Goal: Task Accomplishment & Management: Manage account settings

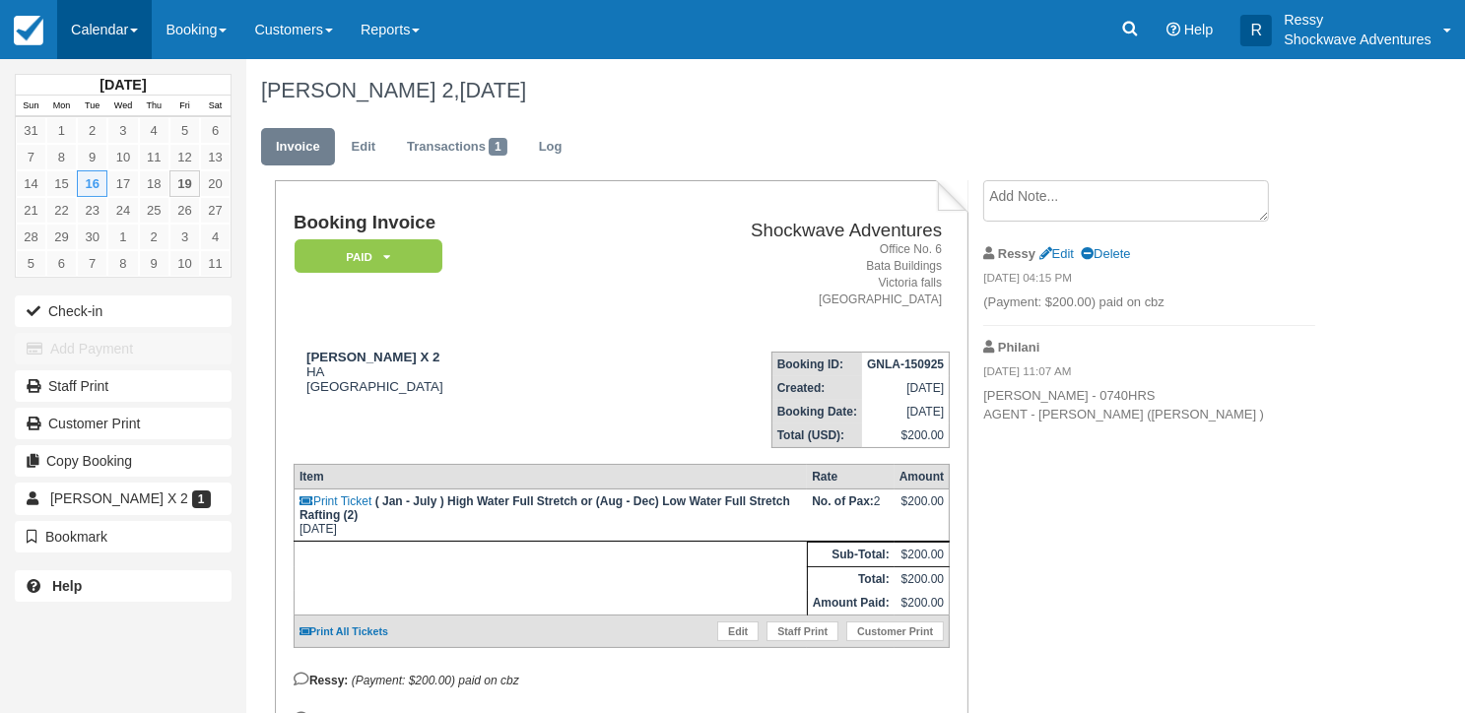
click at [95, 20] on link "Calendar" at bounding box center [104, 29] width 95 height 59
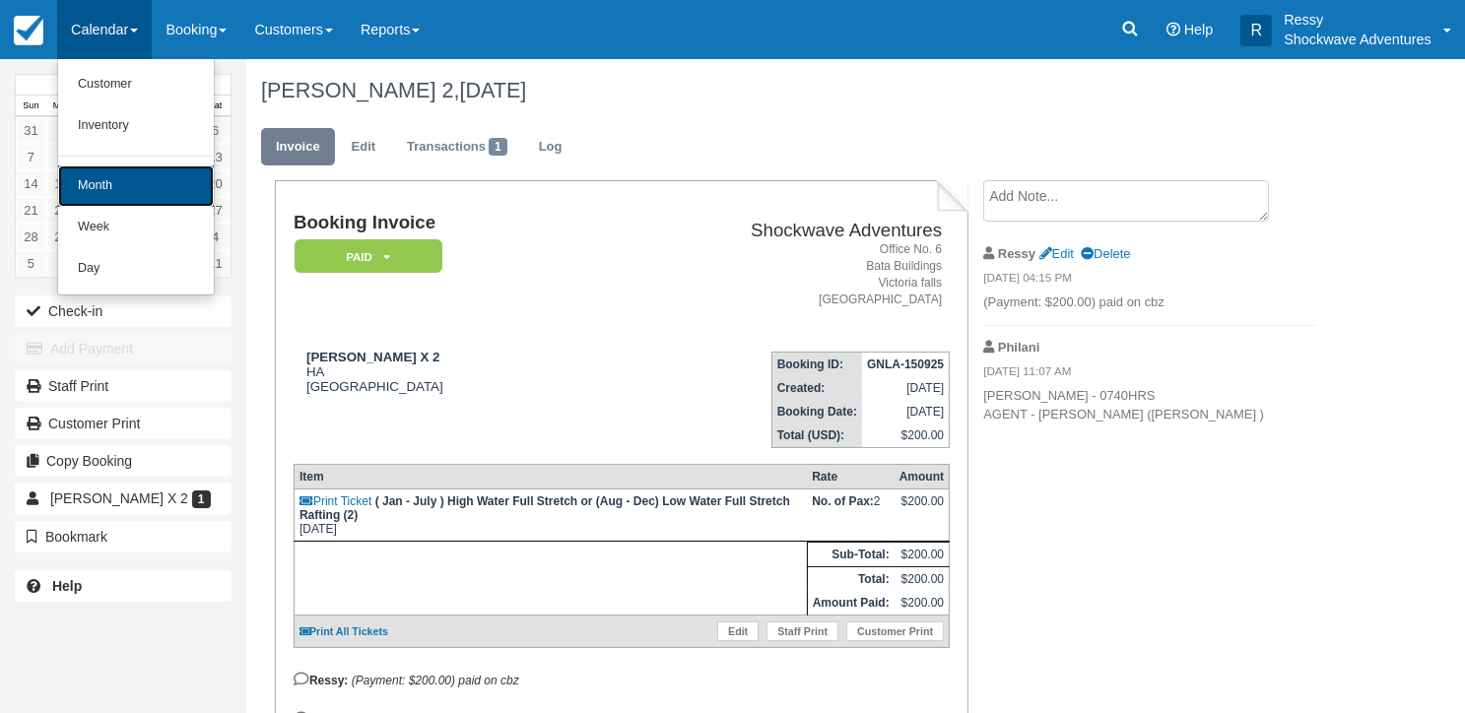
click at [114, 187] on link "Month" at bounding box center [136, 185] width 156 height 41
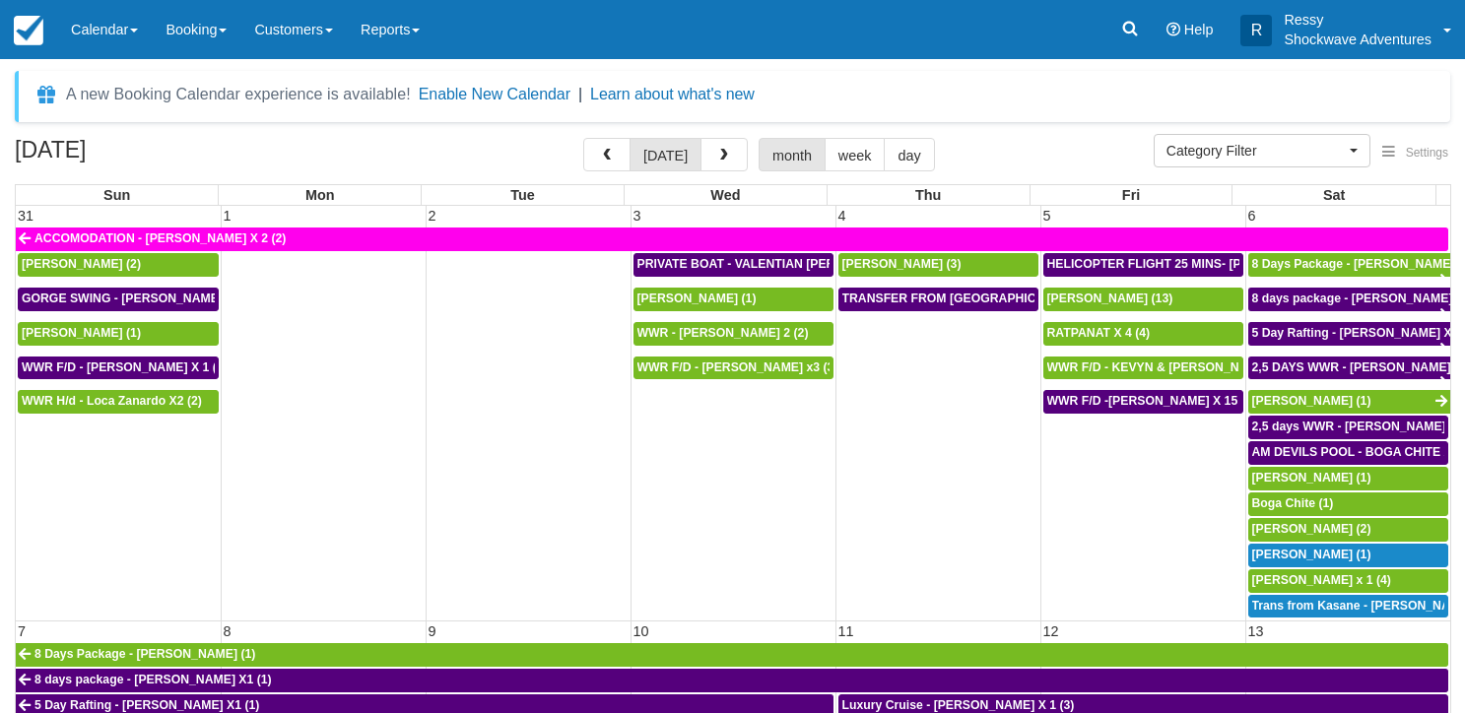
select select
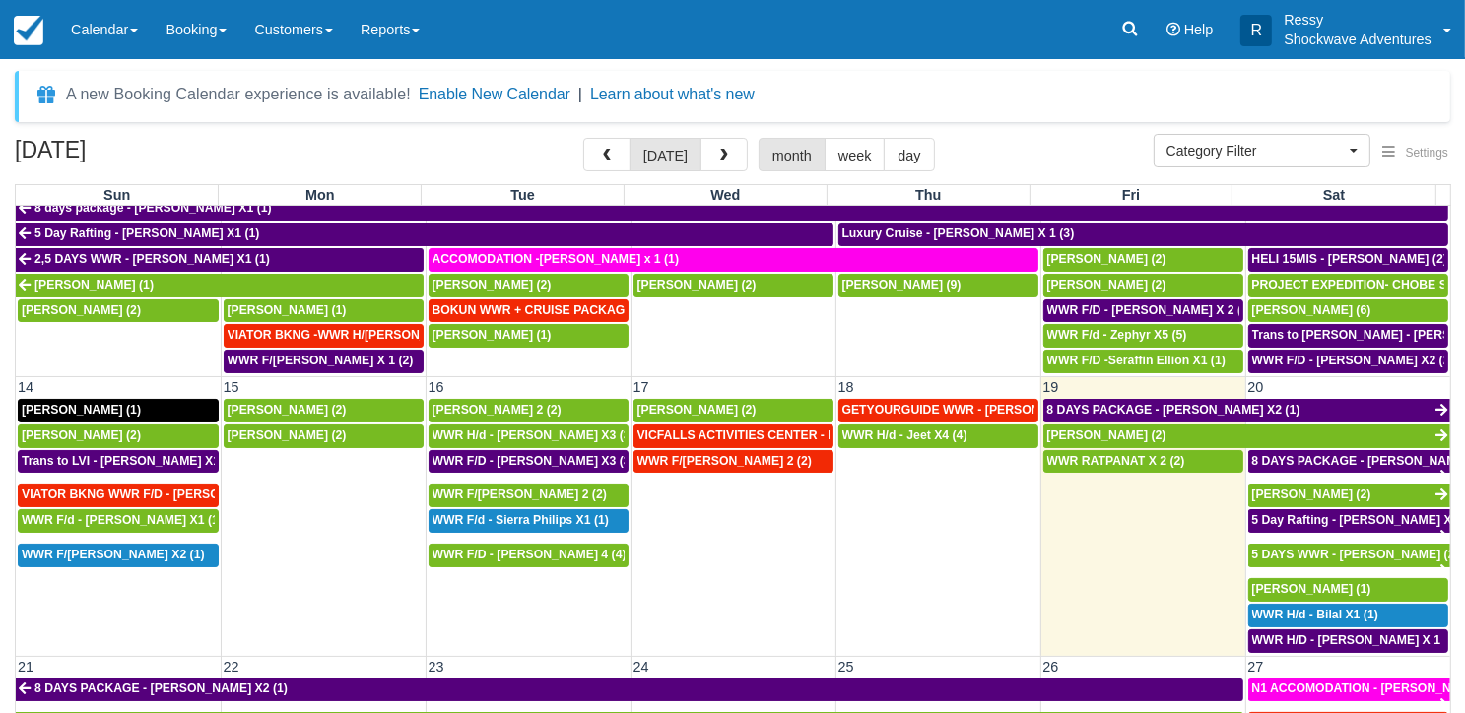
scroll to position [492, 0]
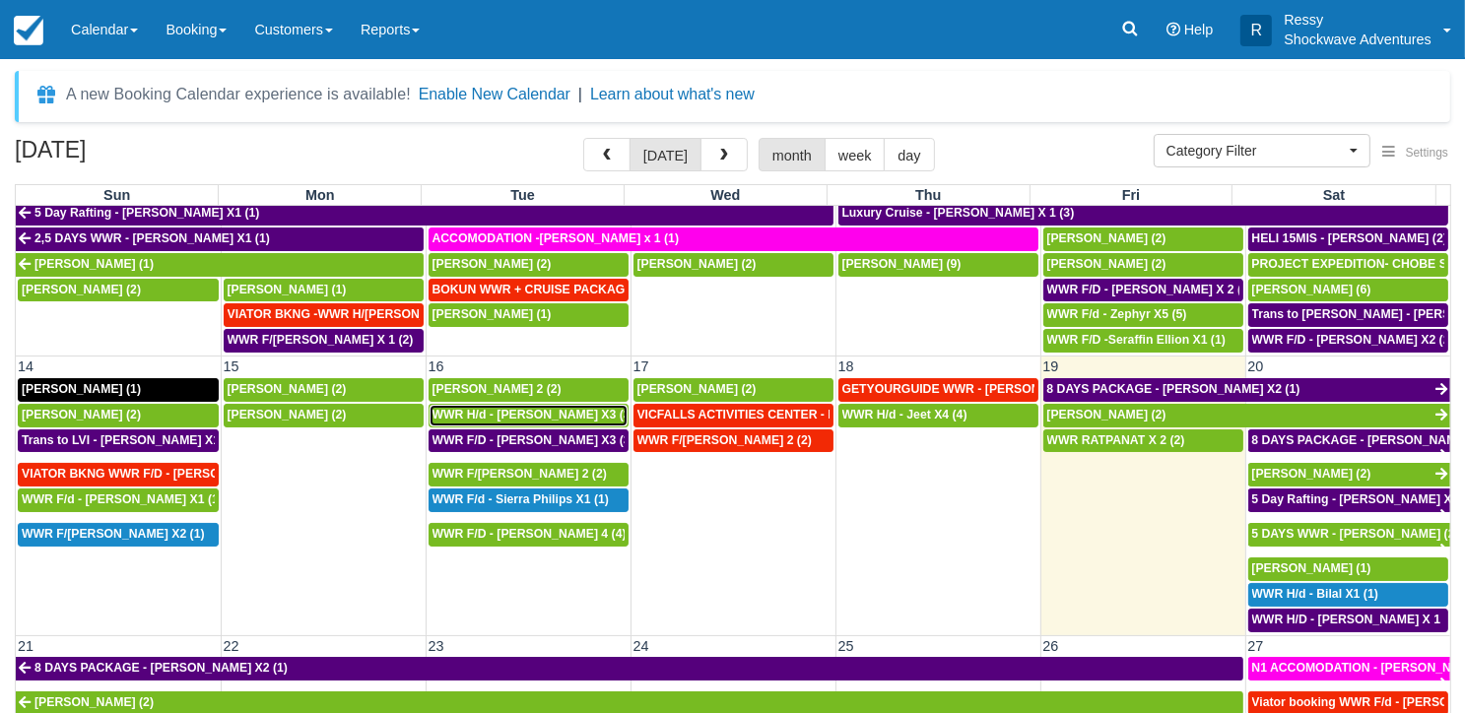
click at [519, 408] on span "WWR H/d - Richard Venn X3 (3)" at bounding box center [533, 415] width 202 height 14
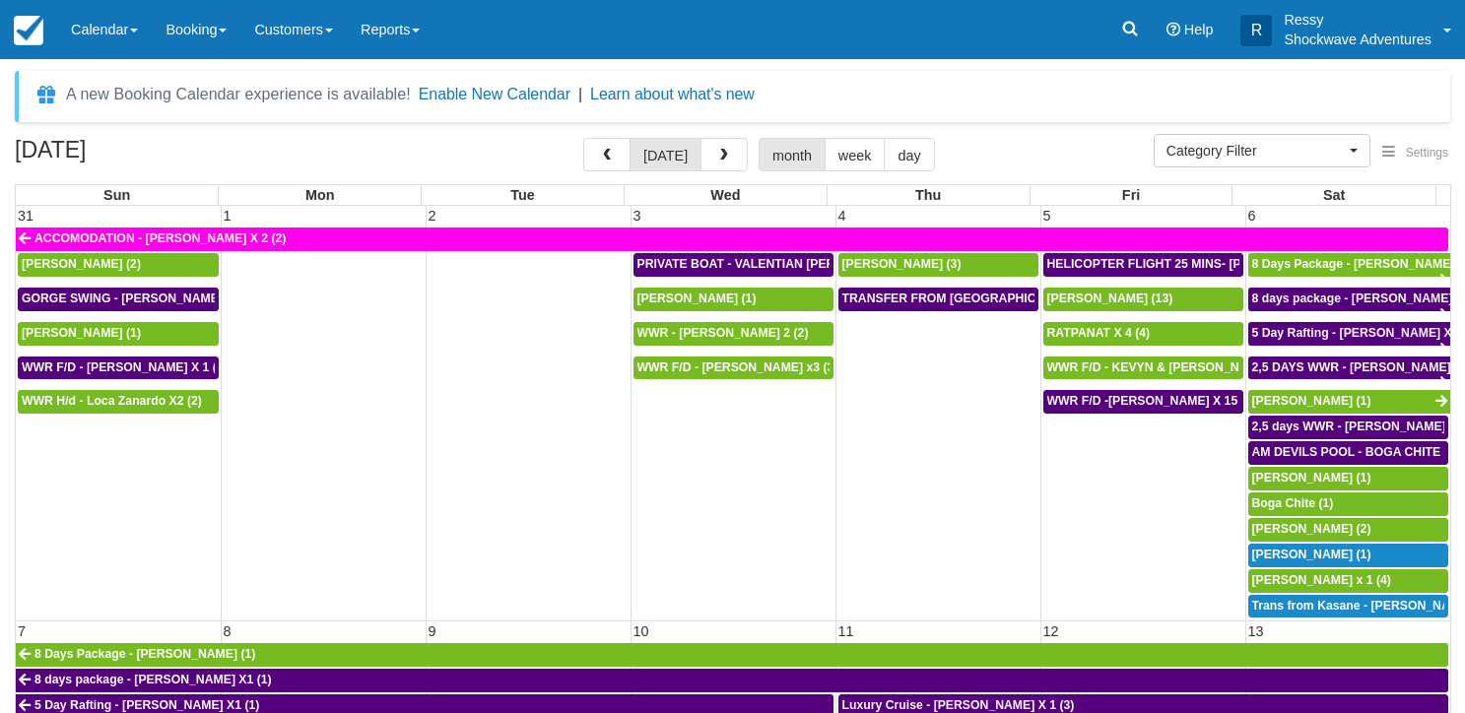
select select
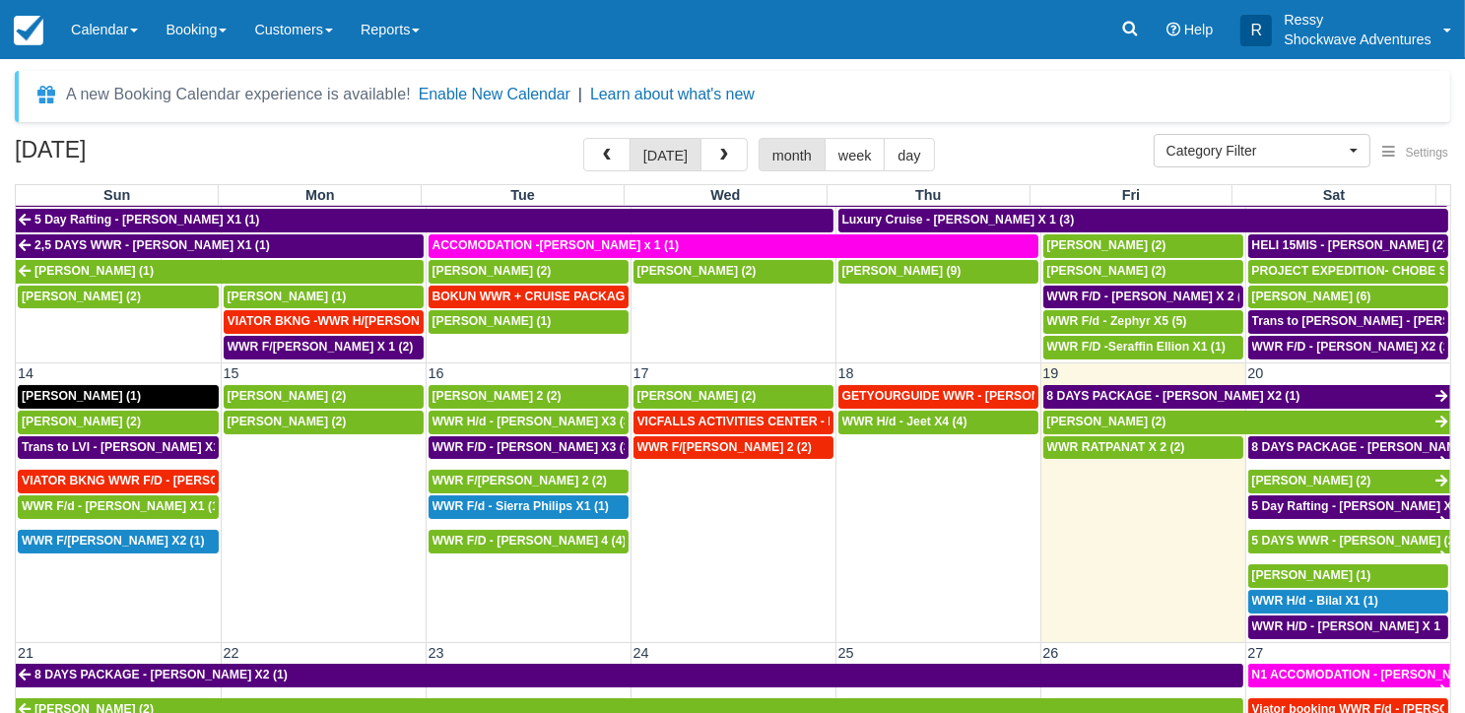
scroll to position [591, 0]
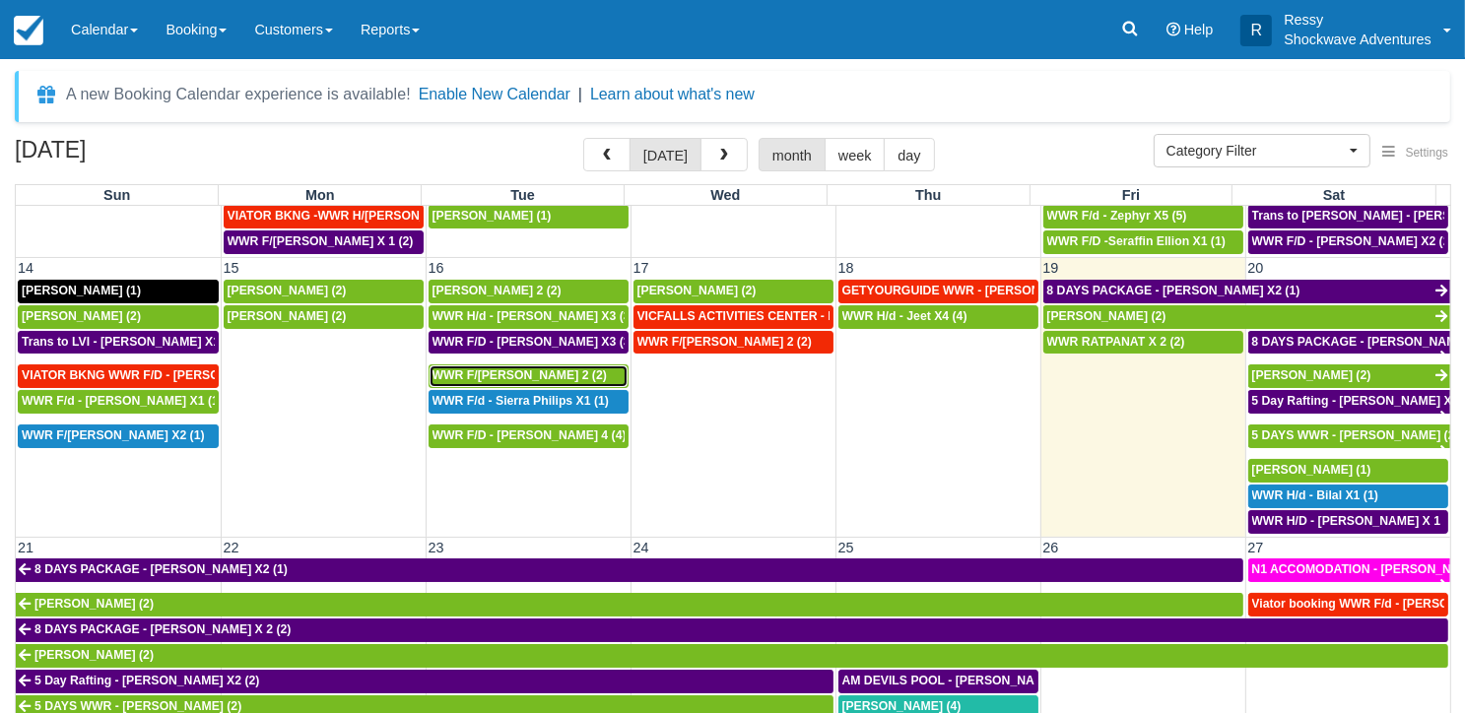
click at [516, 369] on span "WWR F/d - Richard X 2 (2)" at bounding box center [519, 375] width 174 height 14
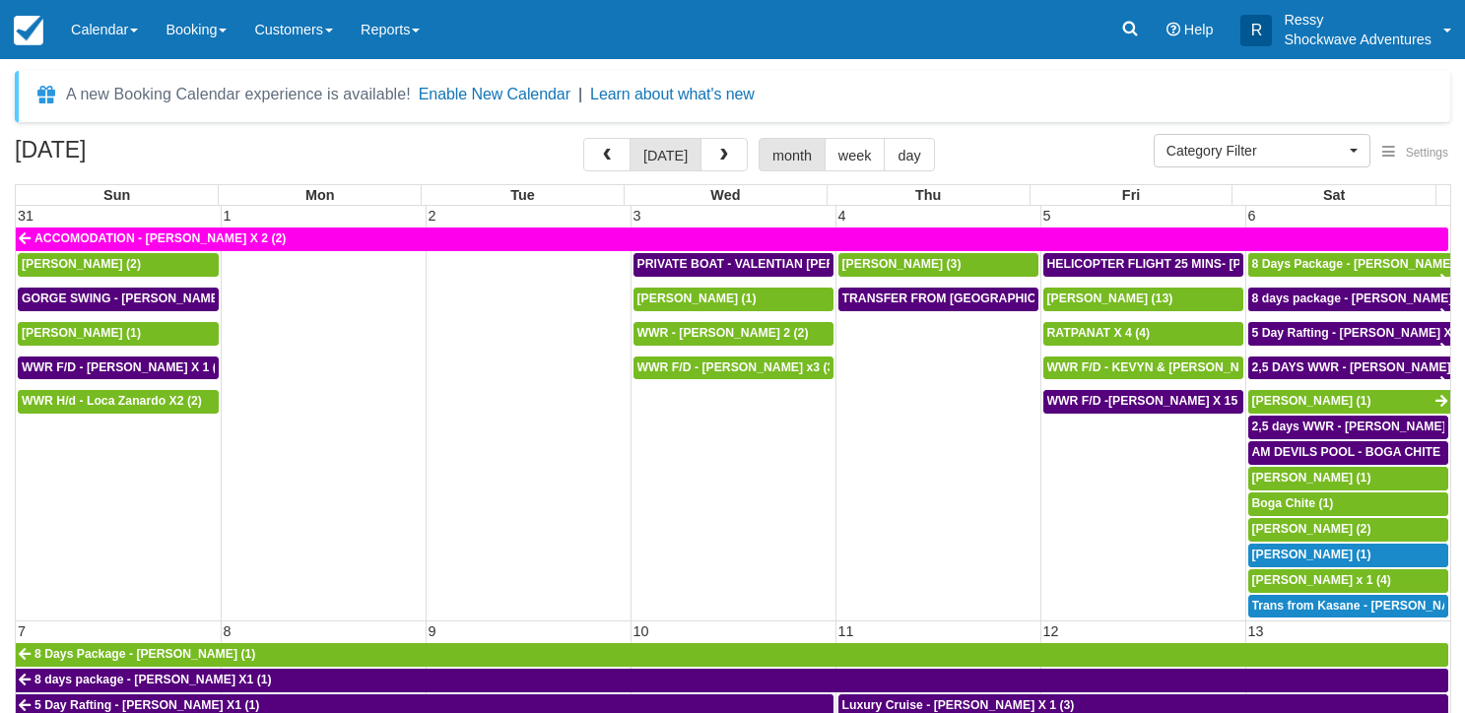
select select
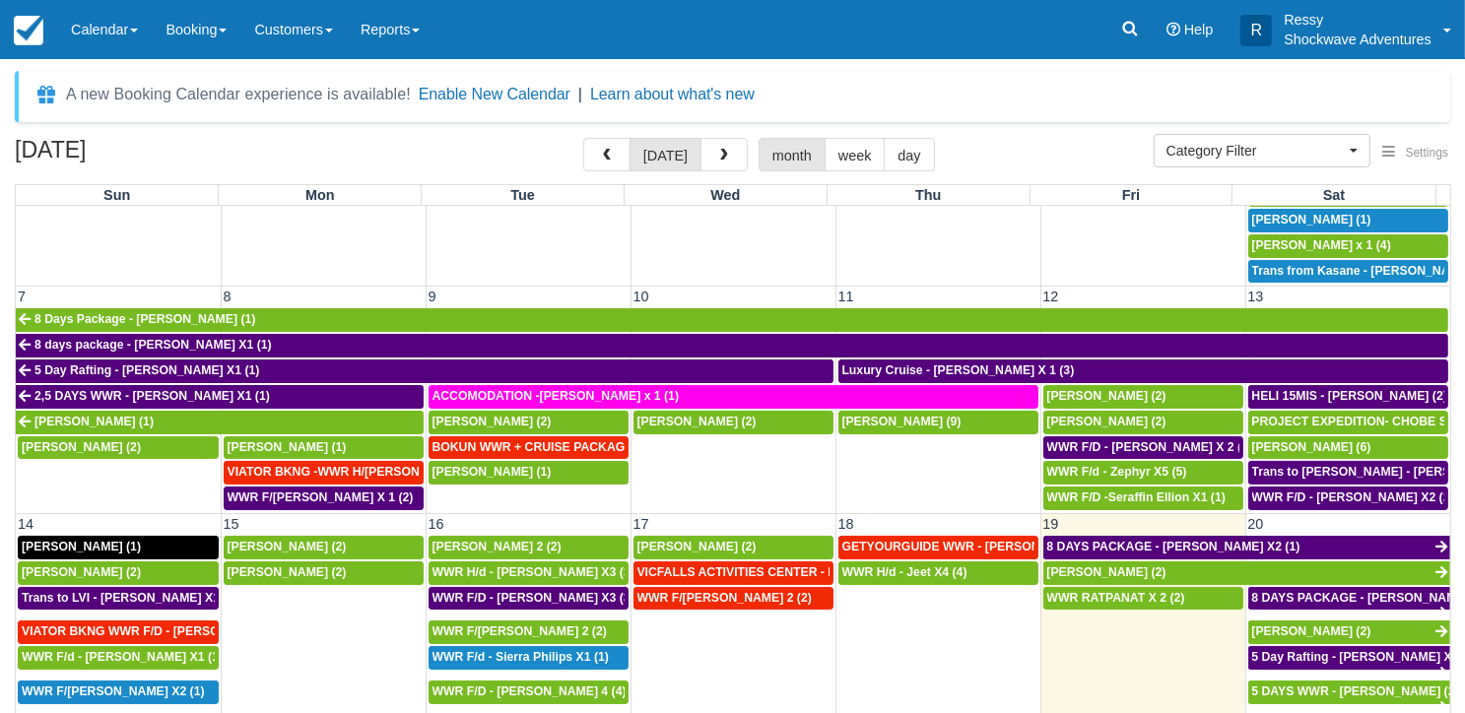
scroll to position [394, 0]
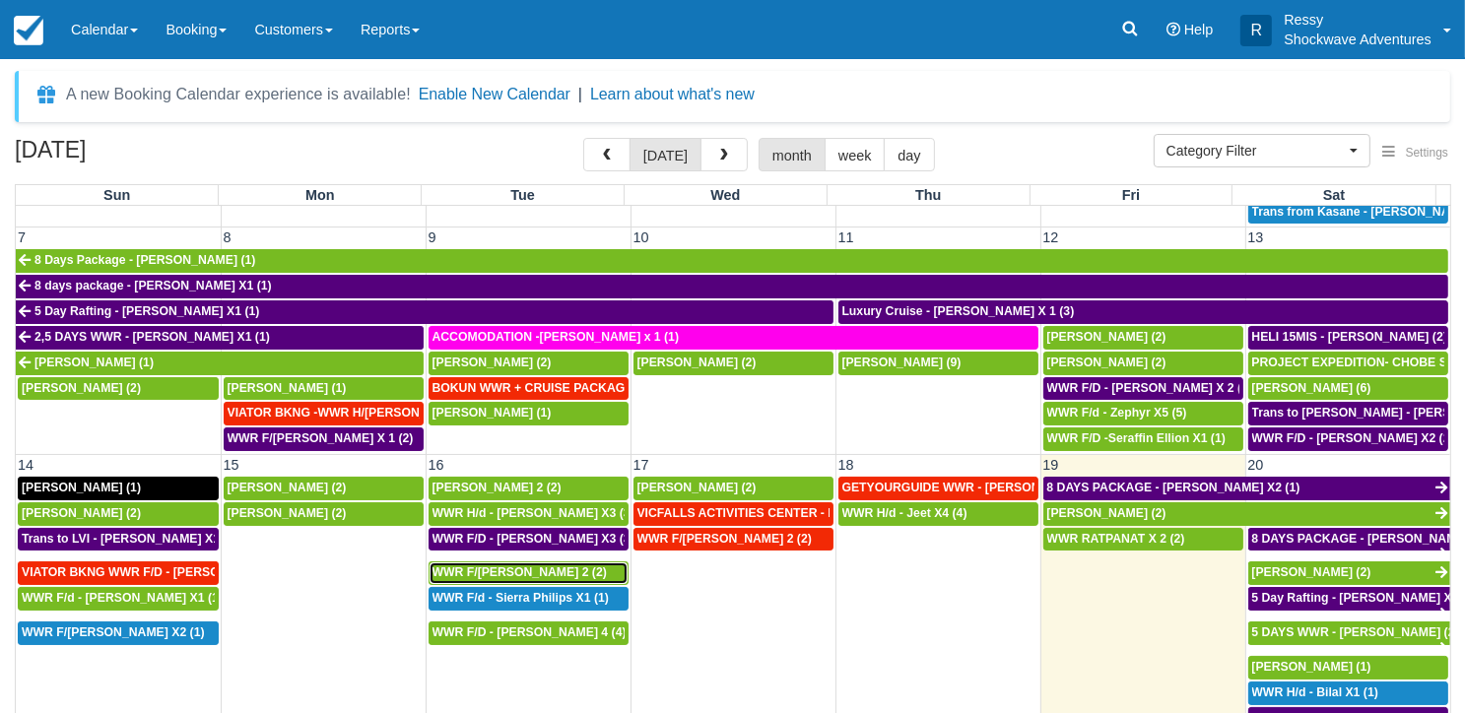
click at [517, 565] on span "WWR F/d - Richard X 2 (2)" at bounding box center [519, 572] width 174 height 14
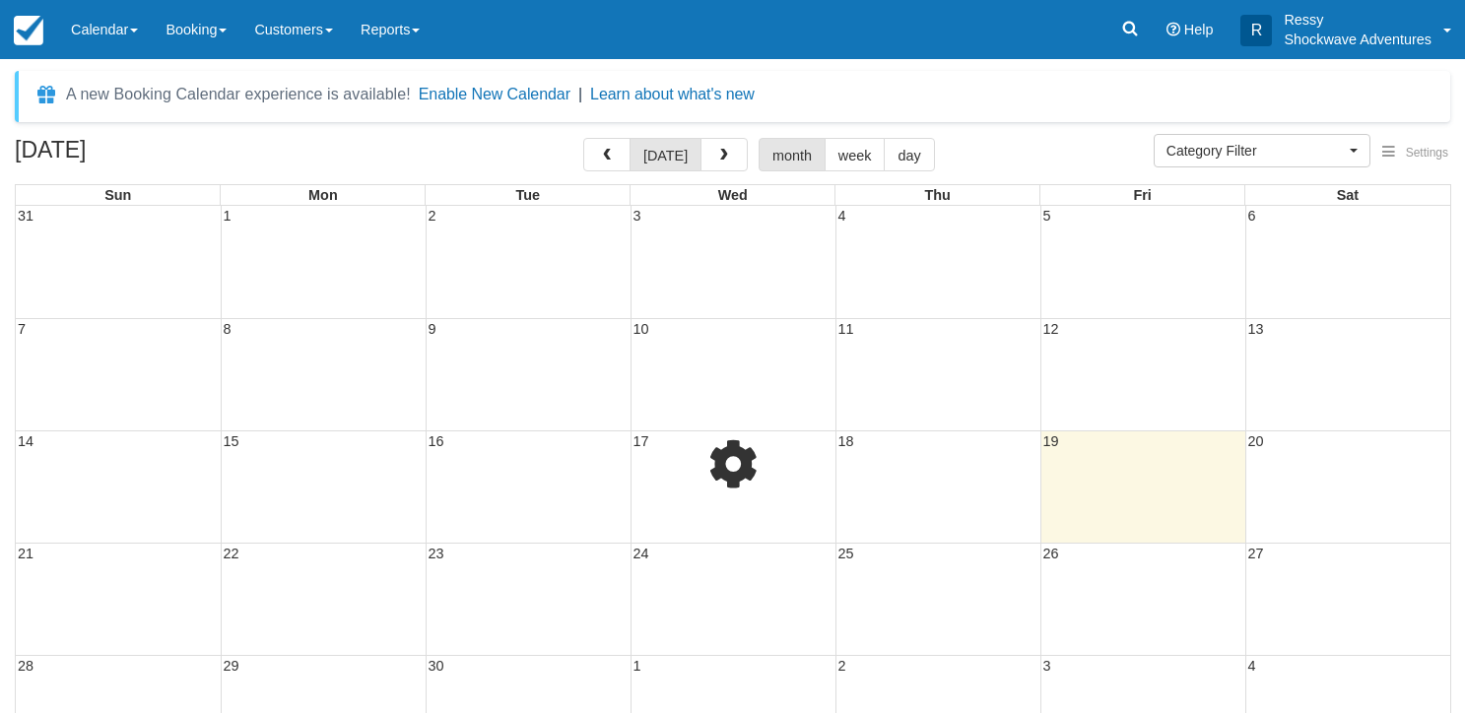
select select
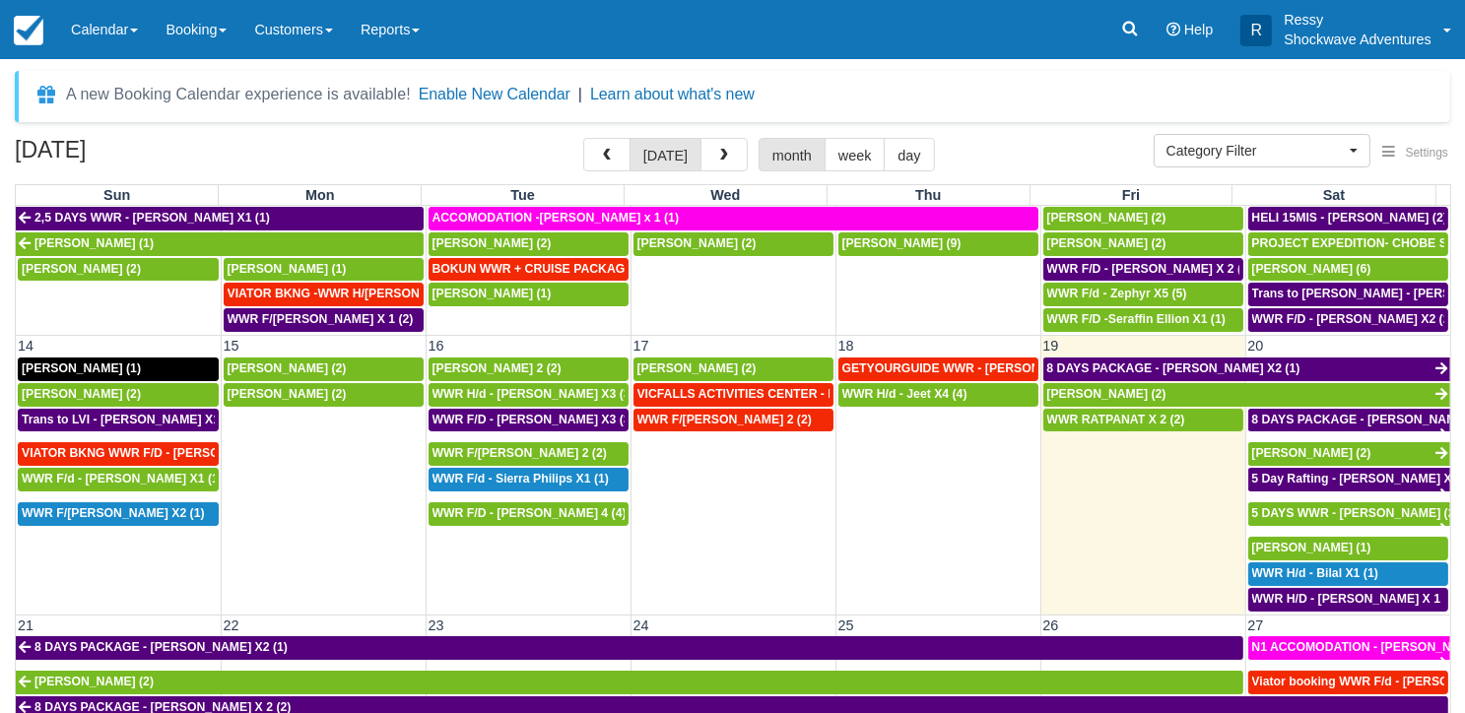
scroll to position [591, 0]
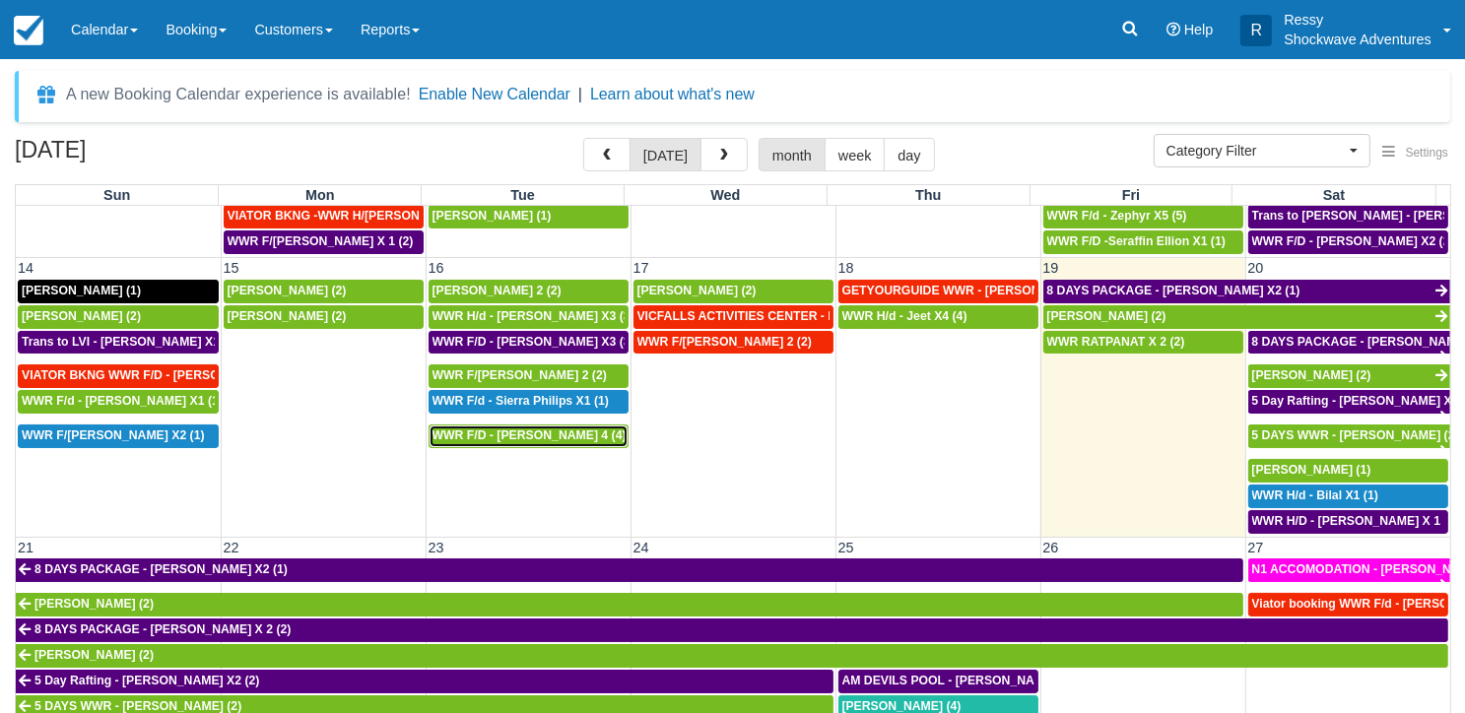
click at [551, 428] on span "WWR F/D - [PERSON_NAME] 4 (4)" at bounding box center [529, 435] width 194 height 14
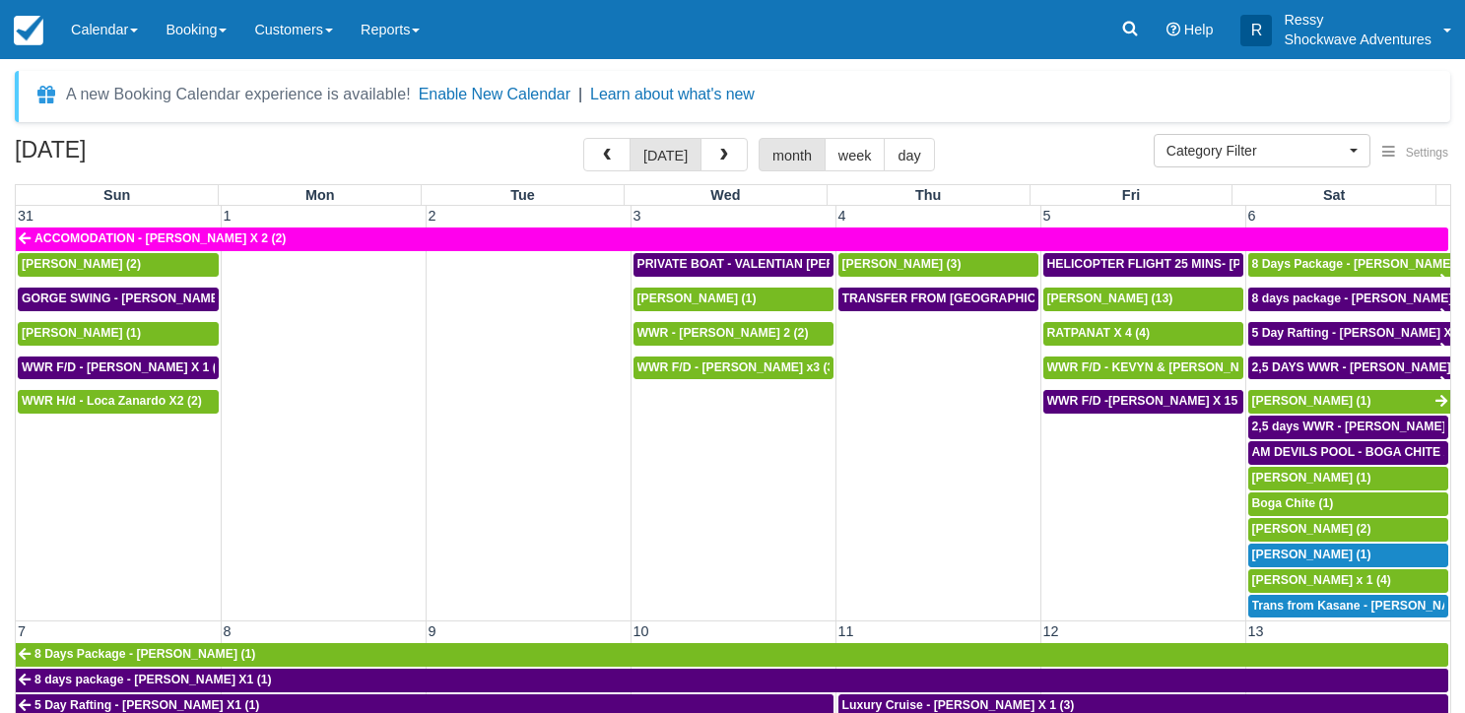
select select
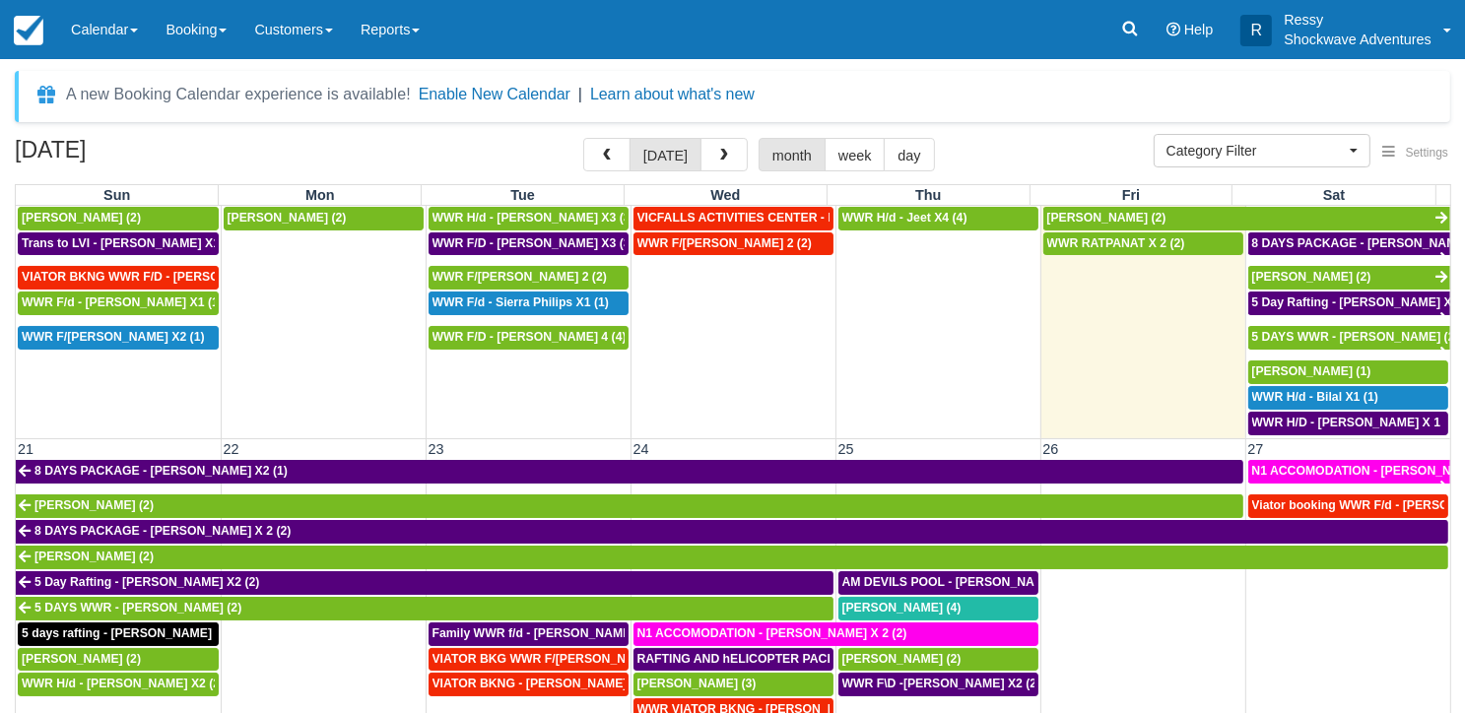
scroll to position [492, 0]
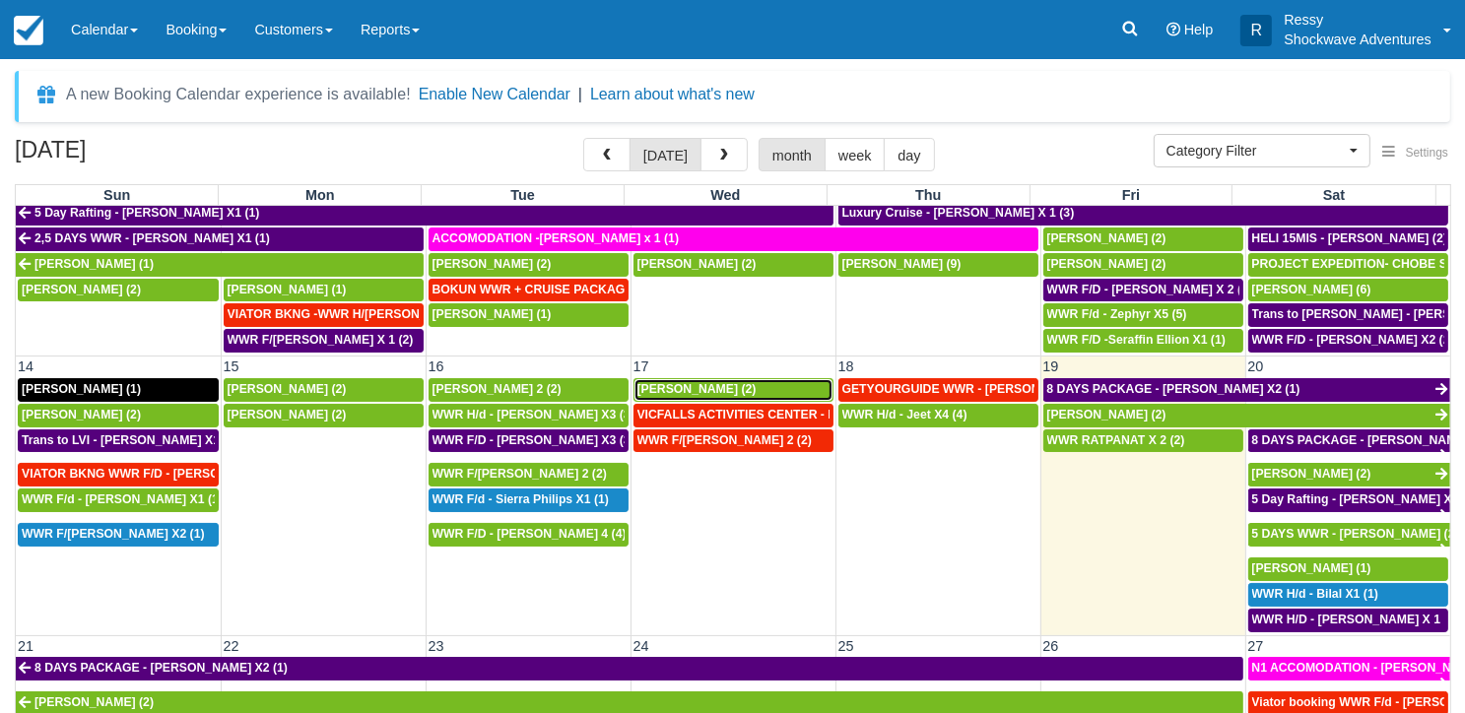
click at [711, 382] on span "[PERSON_NAME] (2)" at bounding box center [696, 389] width 119 height 14
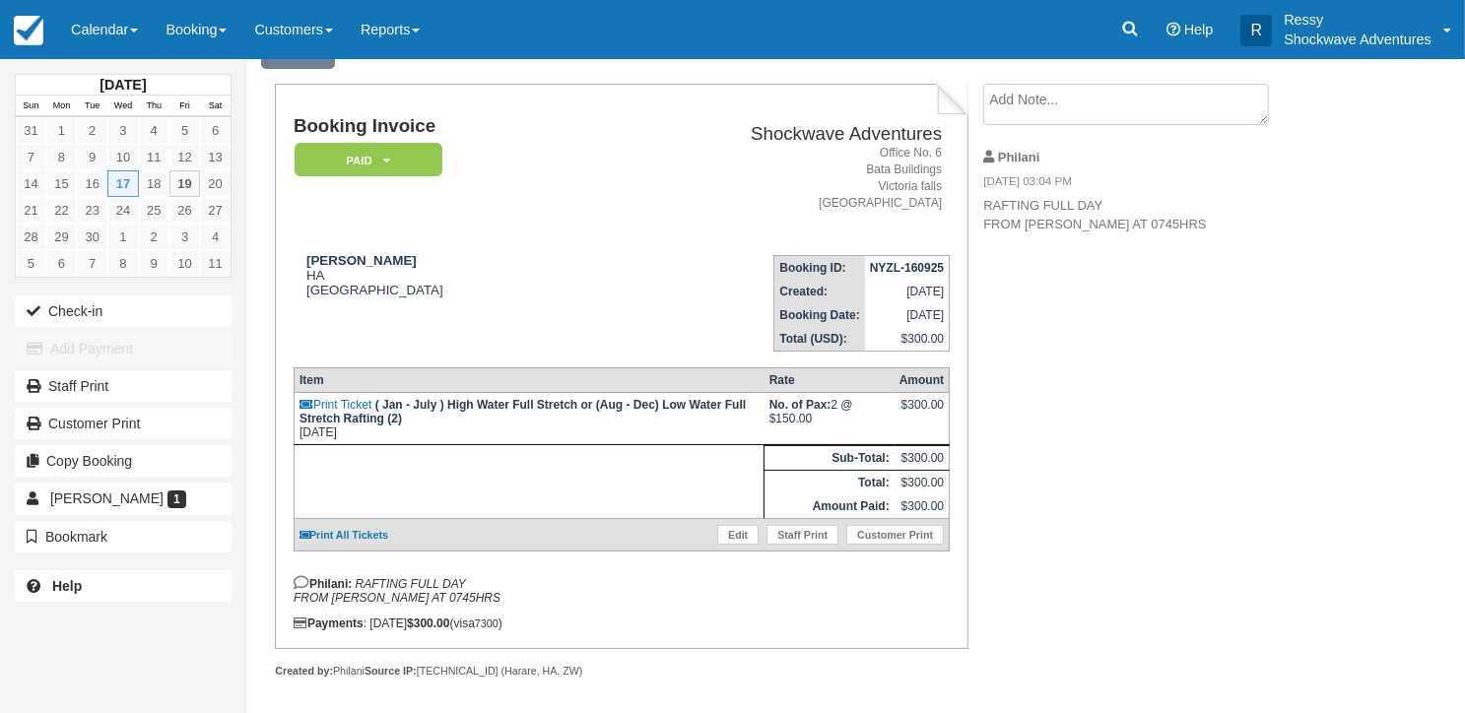
scroll to position [98, 0]
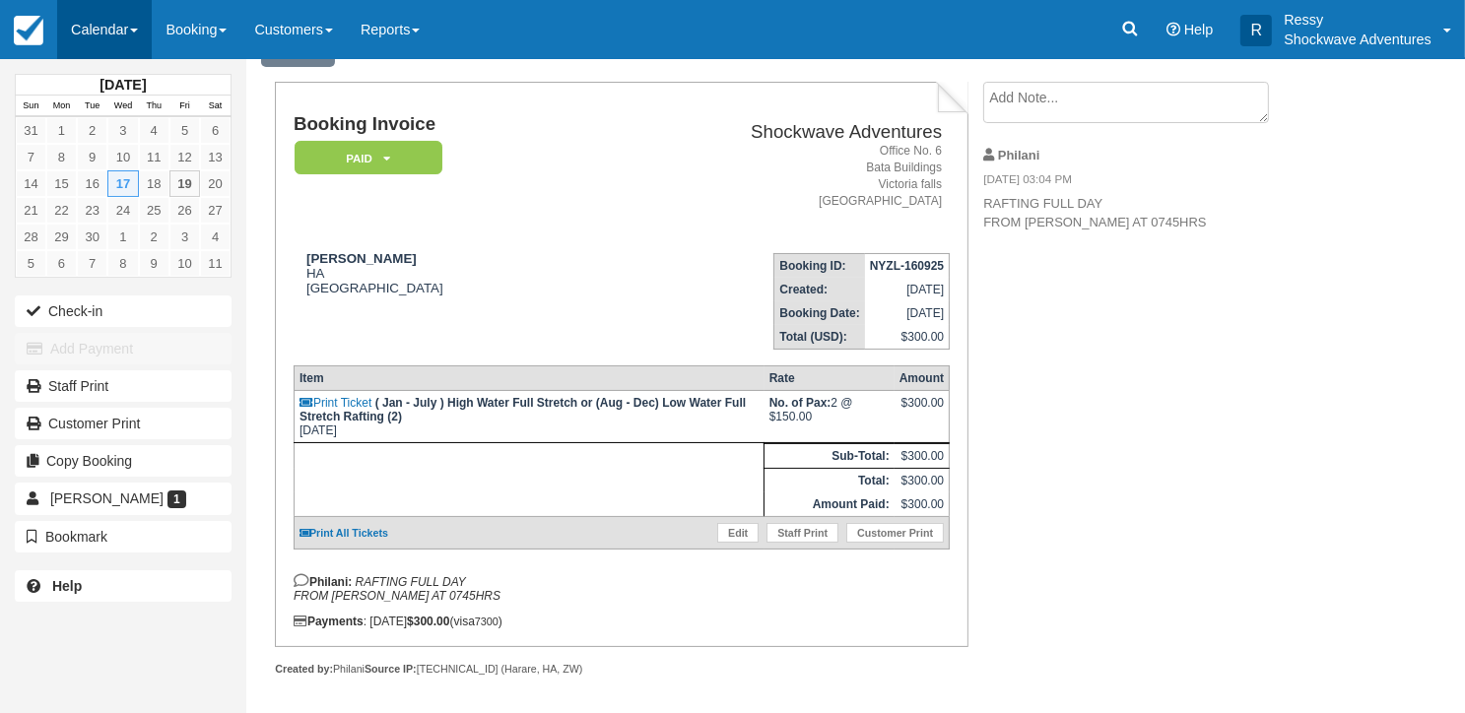
click at [119, 22] on link "Calendar" at bounding box center [104, 29] width 95 height 59
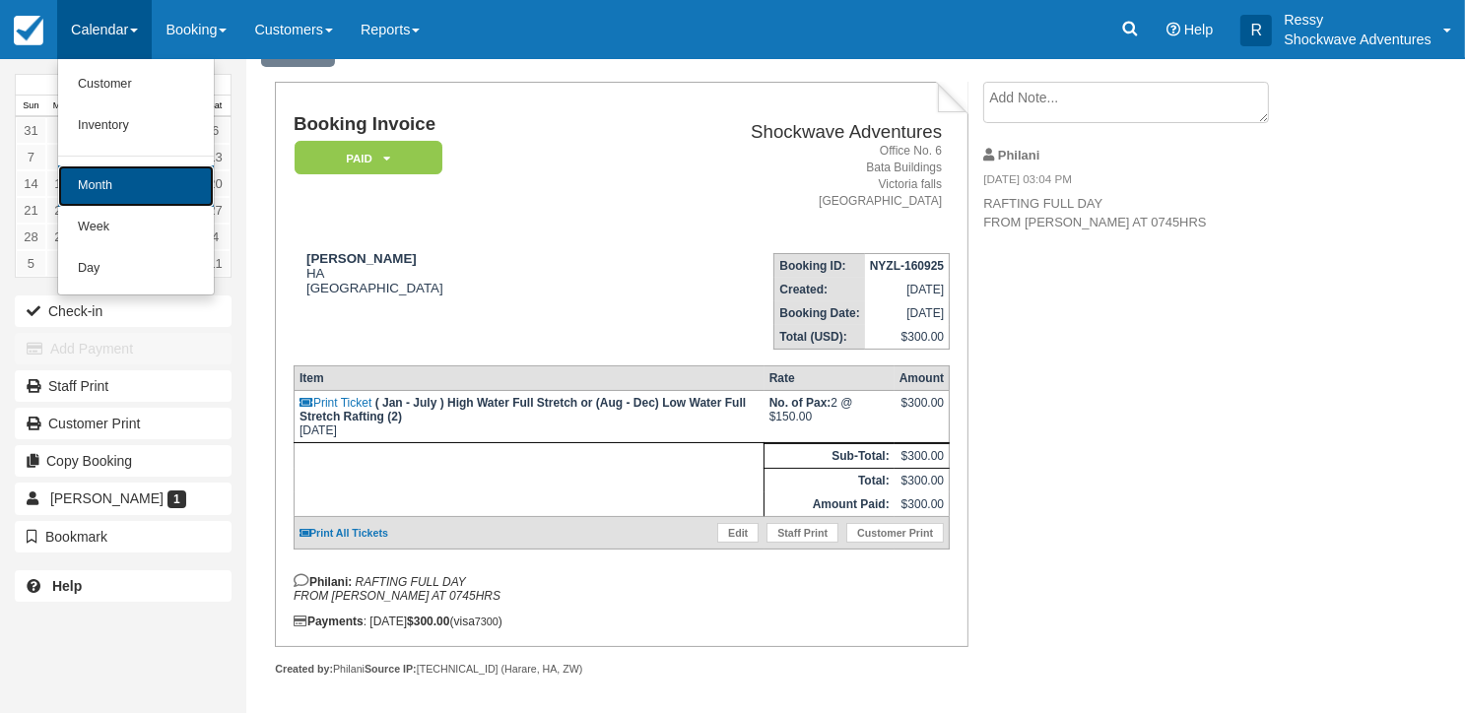
click at [128, 188] on link "Month" at bounding box center [136, 185] width 156 height 41
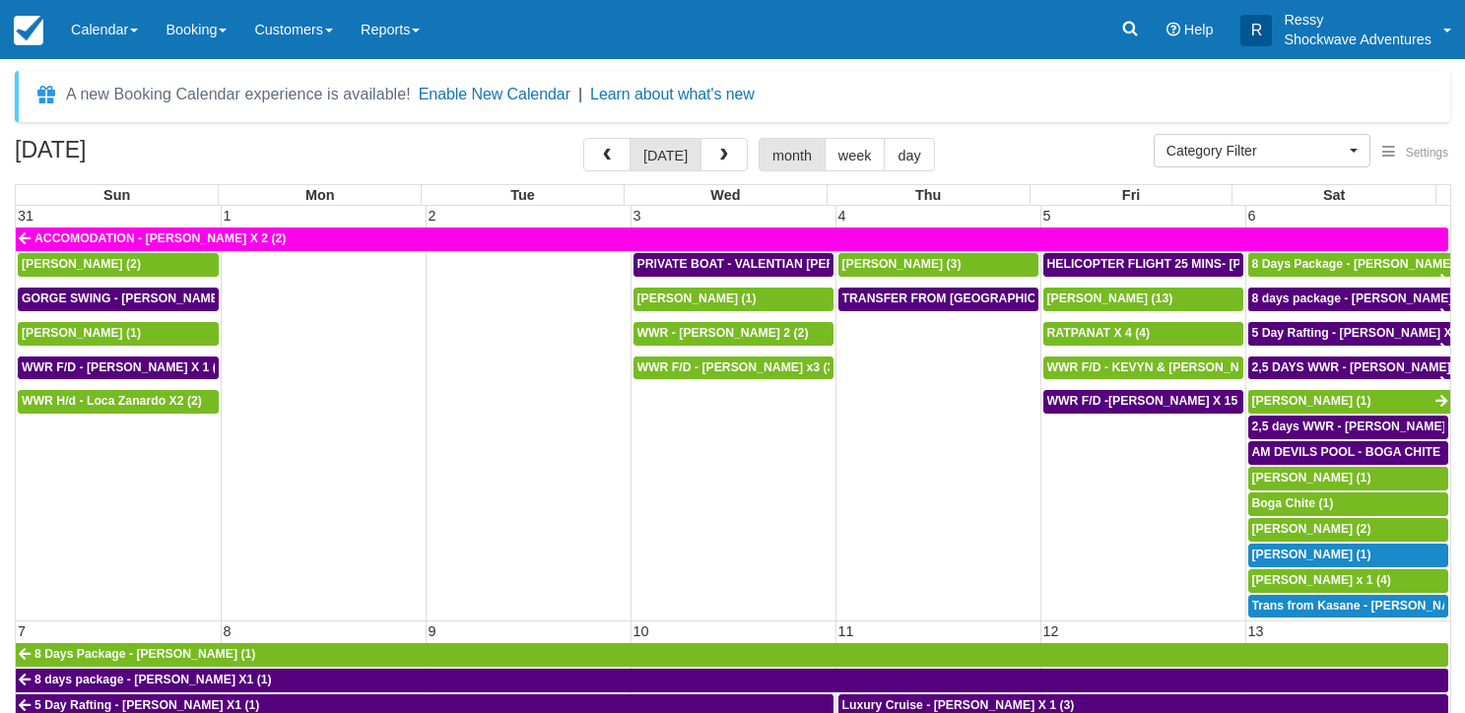
select select
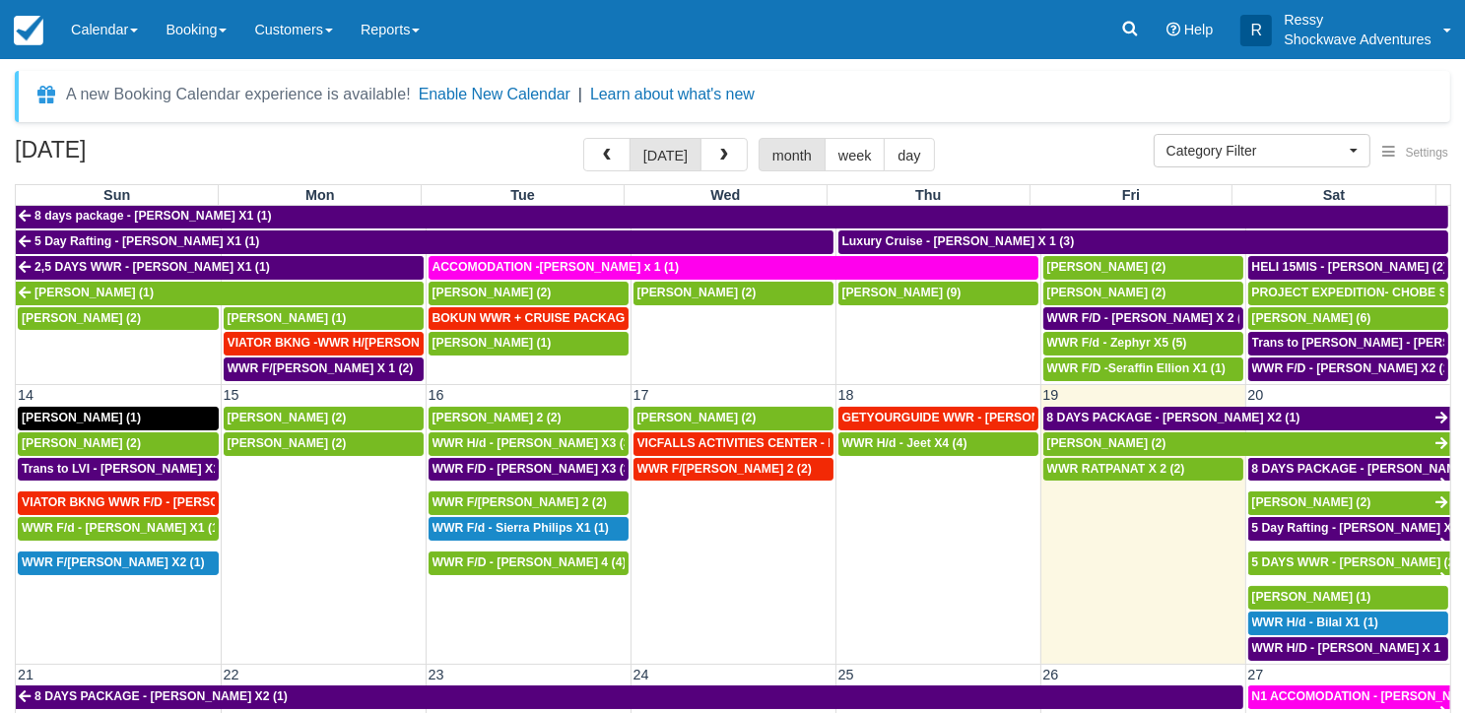
scroll to position [492, 0]
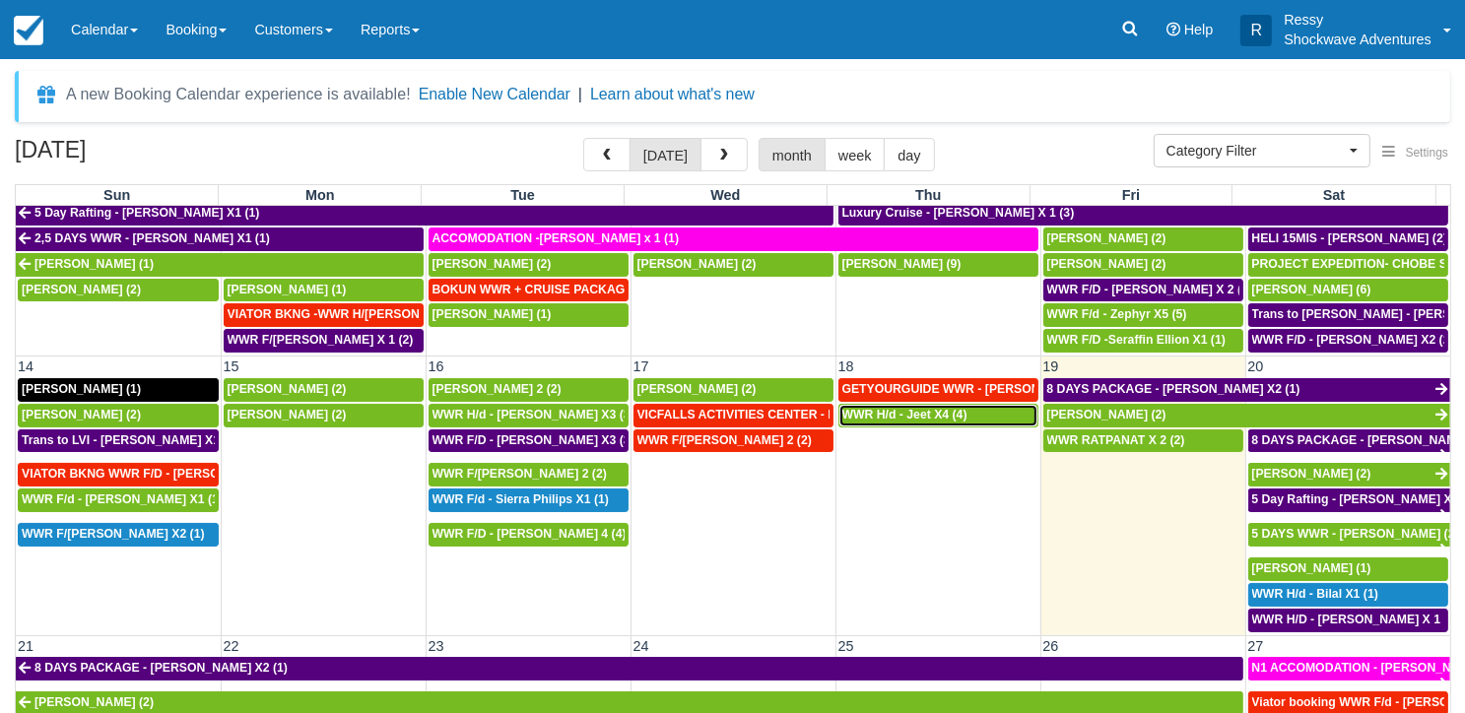
click at [902, 408] on span "WWR H/d - Jeet X4 (4)" at bounding box center [904, 415] width 125 height 14
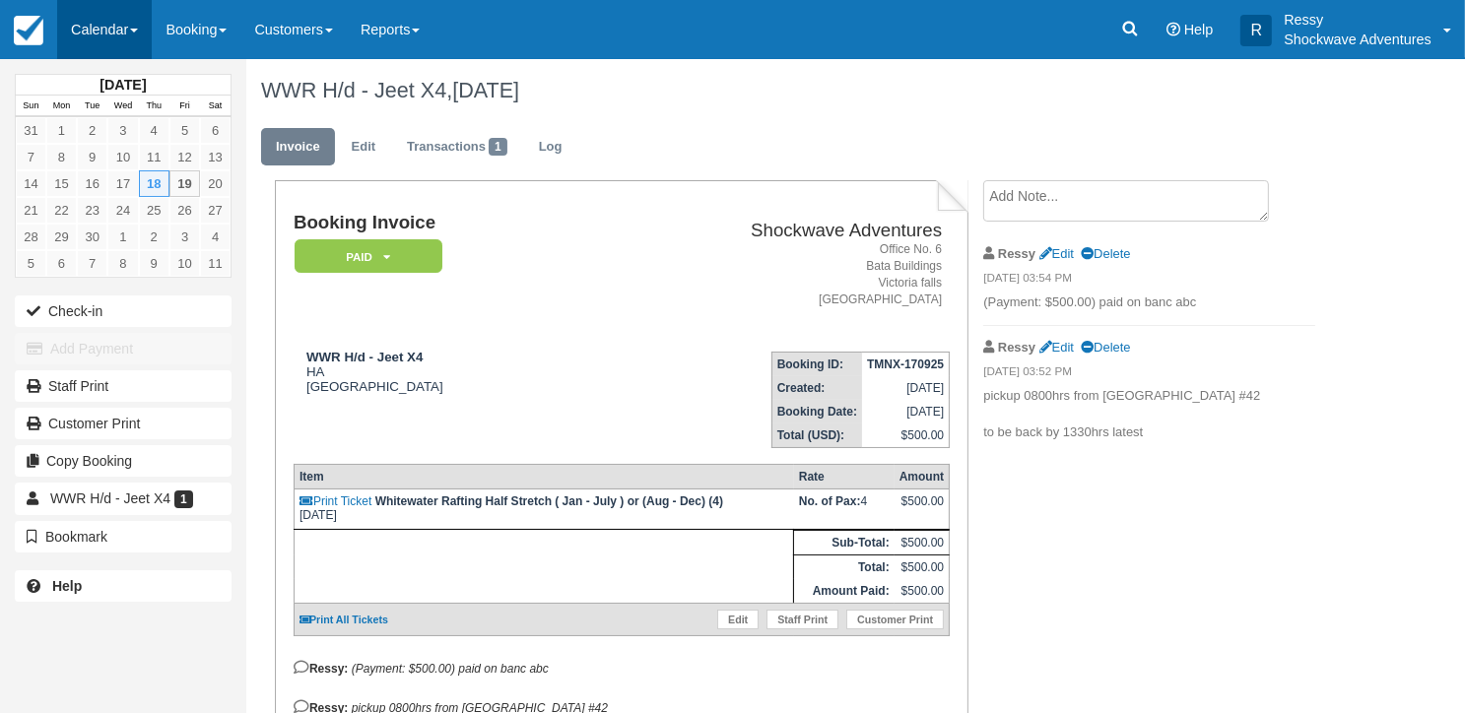
click at [91, 21] on link "Calendar" at bounding box center [104, 29] width 95 height 59
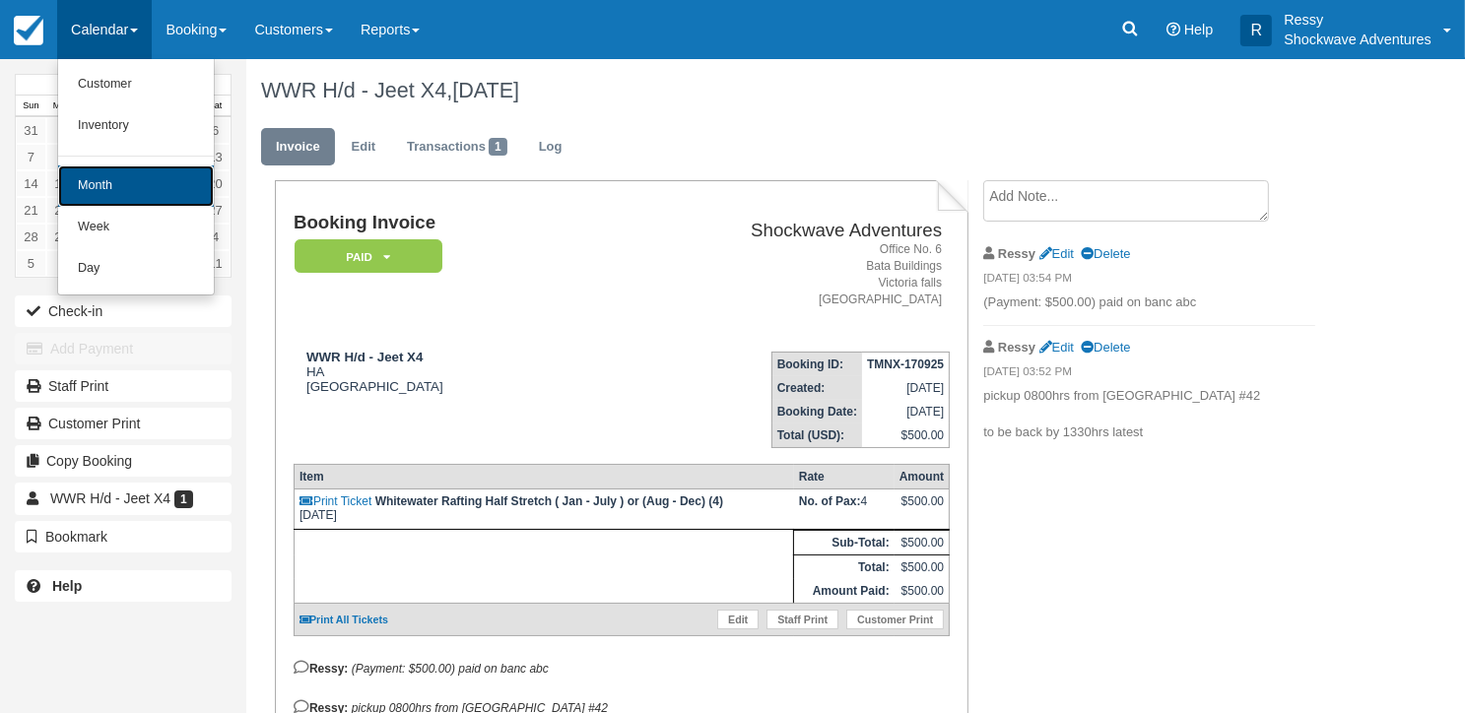
click at [118, 187] on link "Month" at bounding box center [136, 185] width 156 height 41
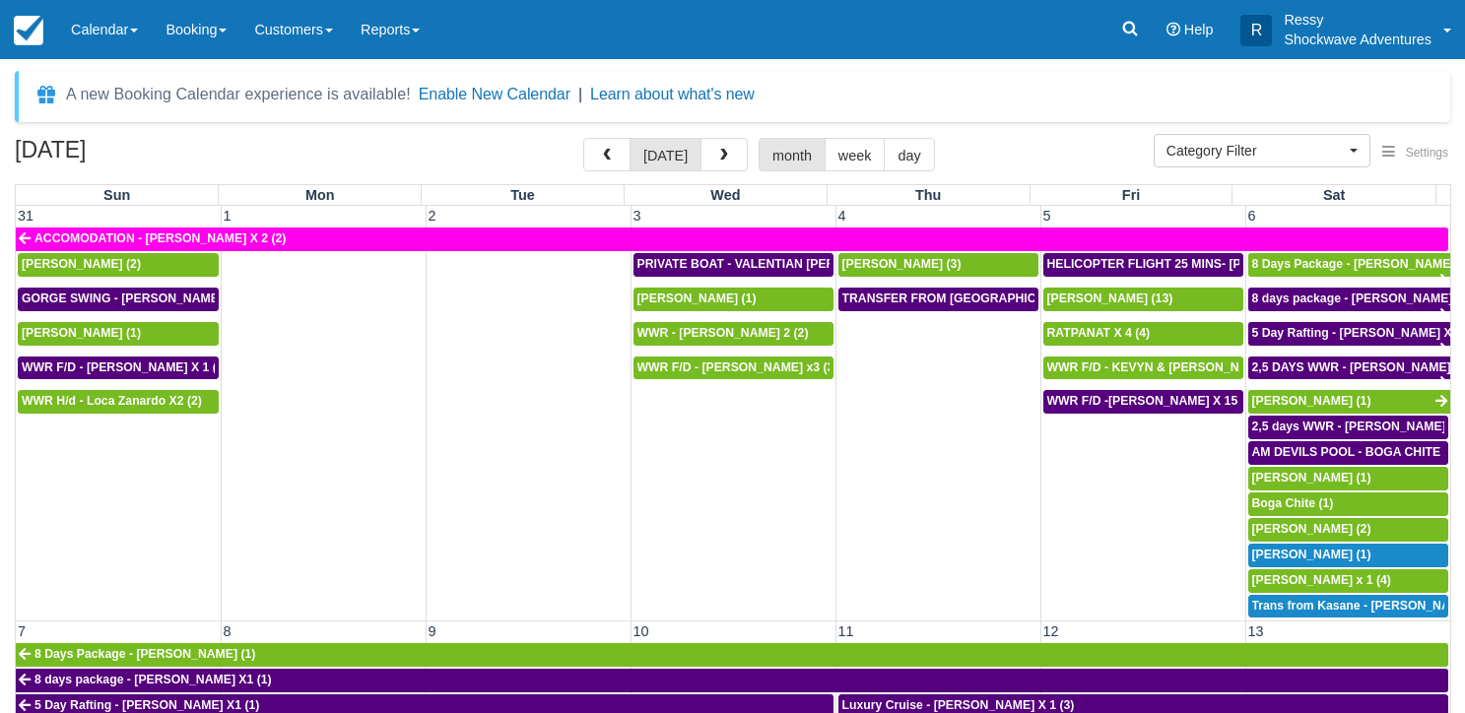
select select
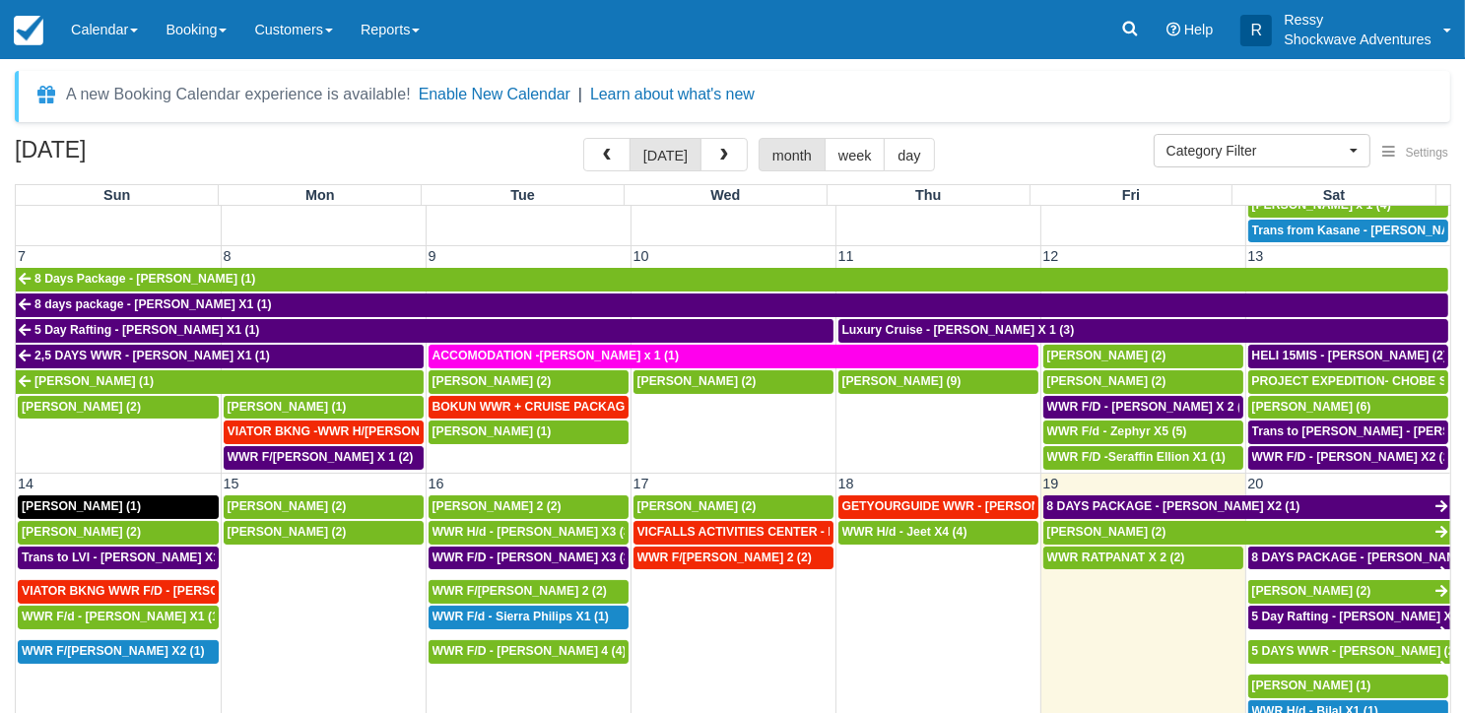
scroll to position [591, 0]
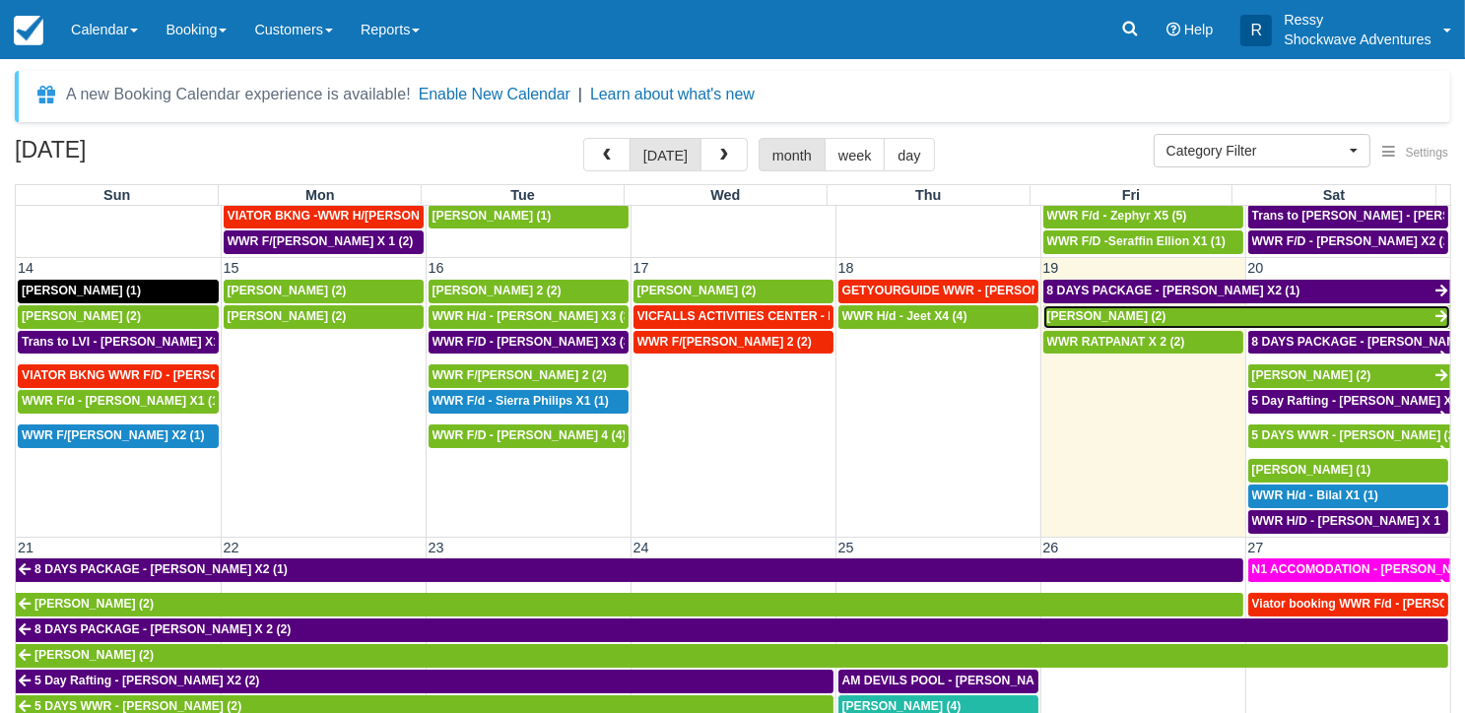
click at [1099, 310] on span "[PERSON_NAME] (2)" at bounding box center [1106, 316] width 119 height 14
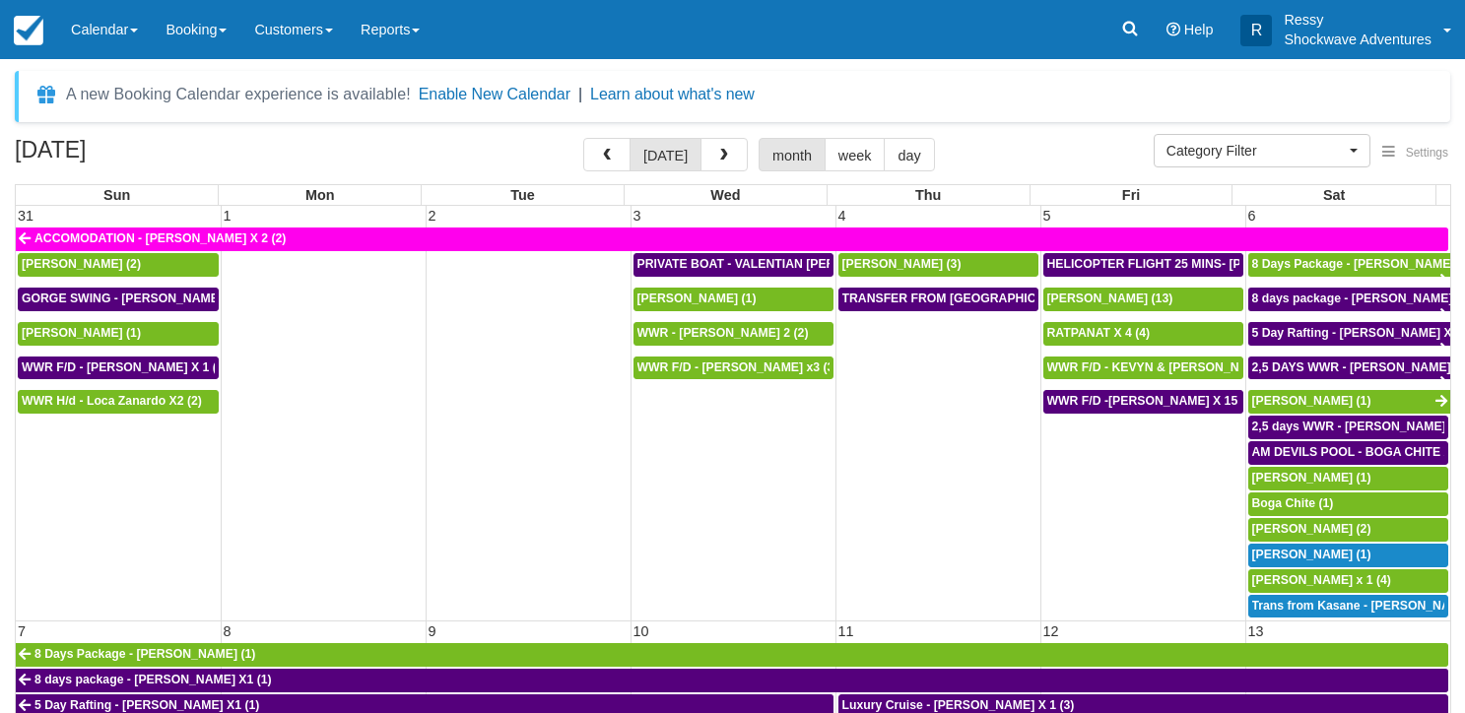
select select
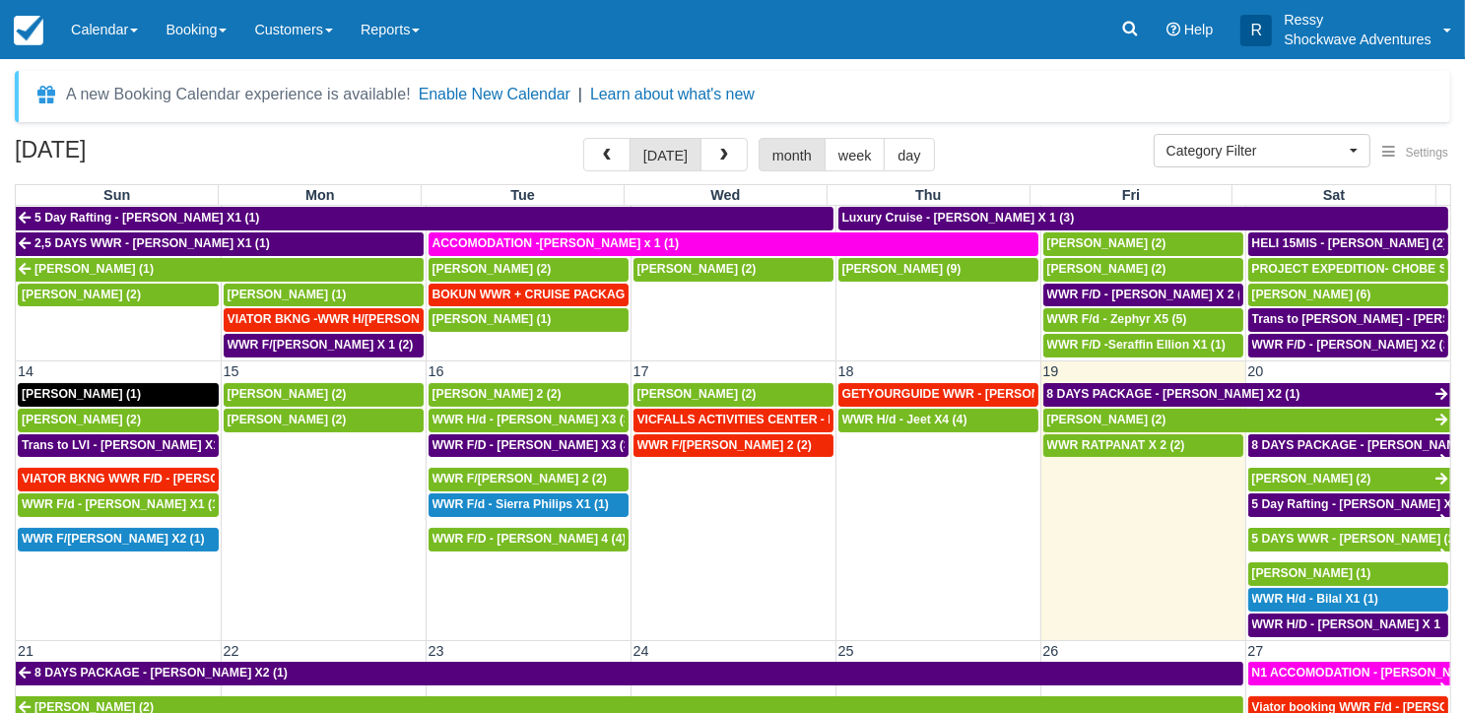
scroll to position [492, 0]
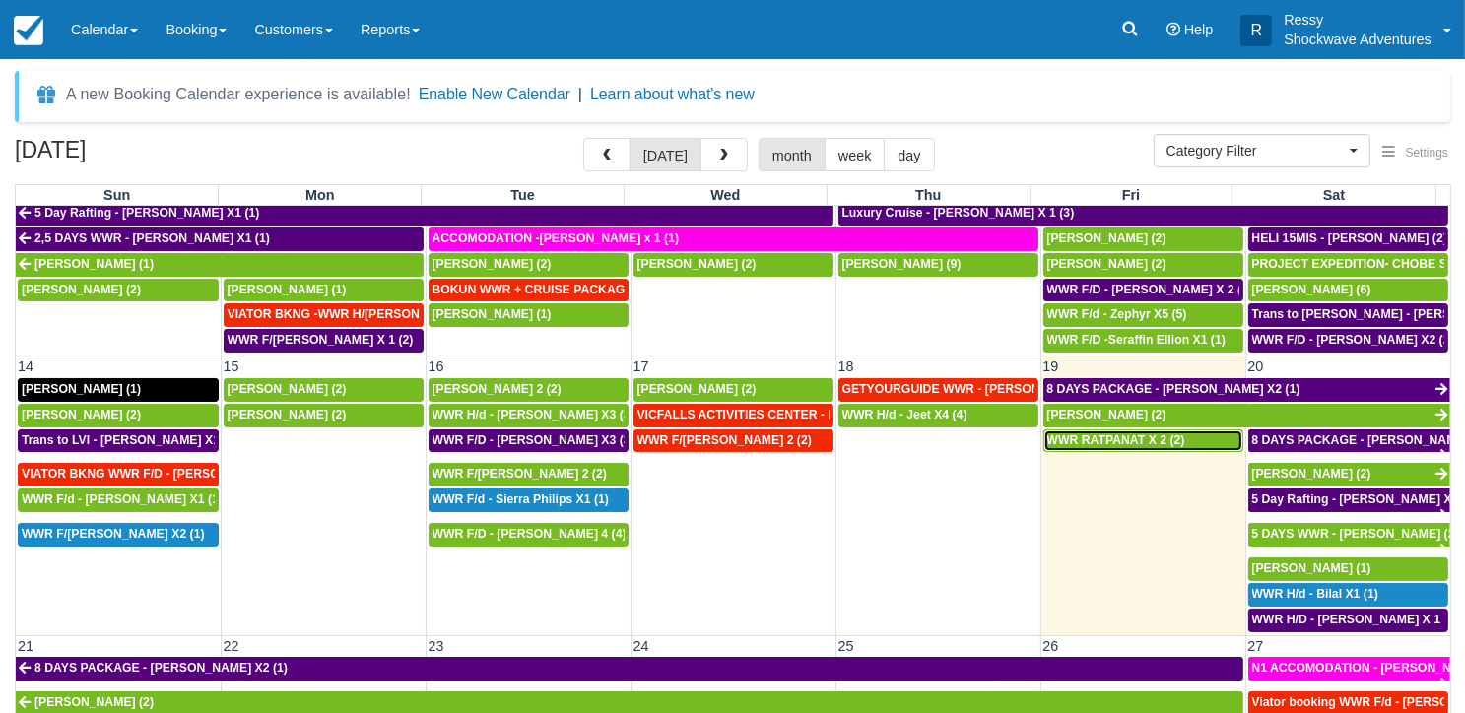
click at [1138, 433] on span "WWR RATPANAT X 2 (2)" at bounding box center [1116, 440] width 138 height 14
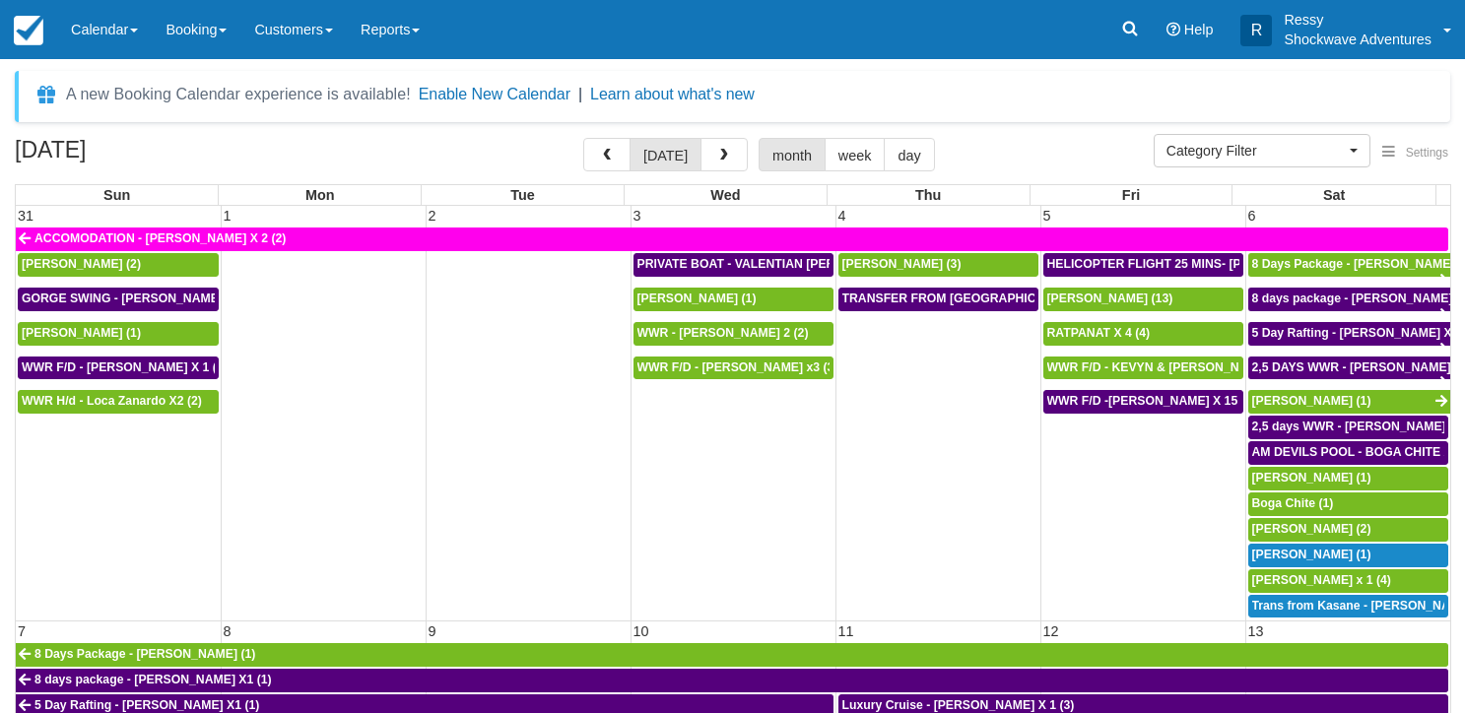
select select
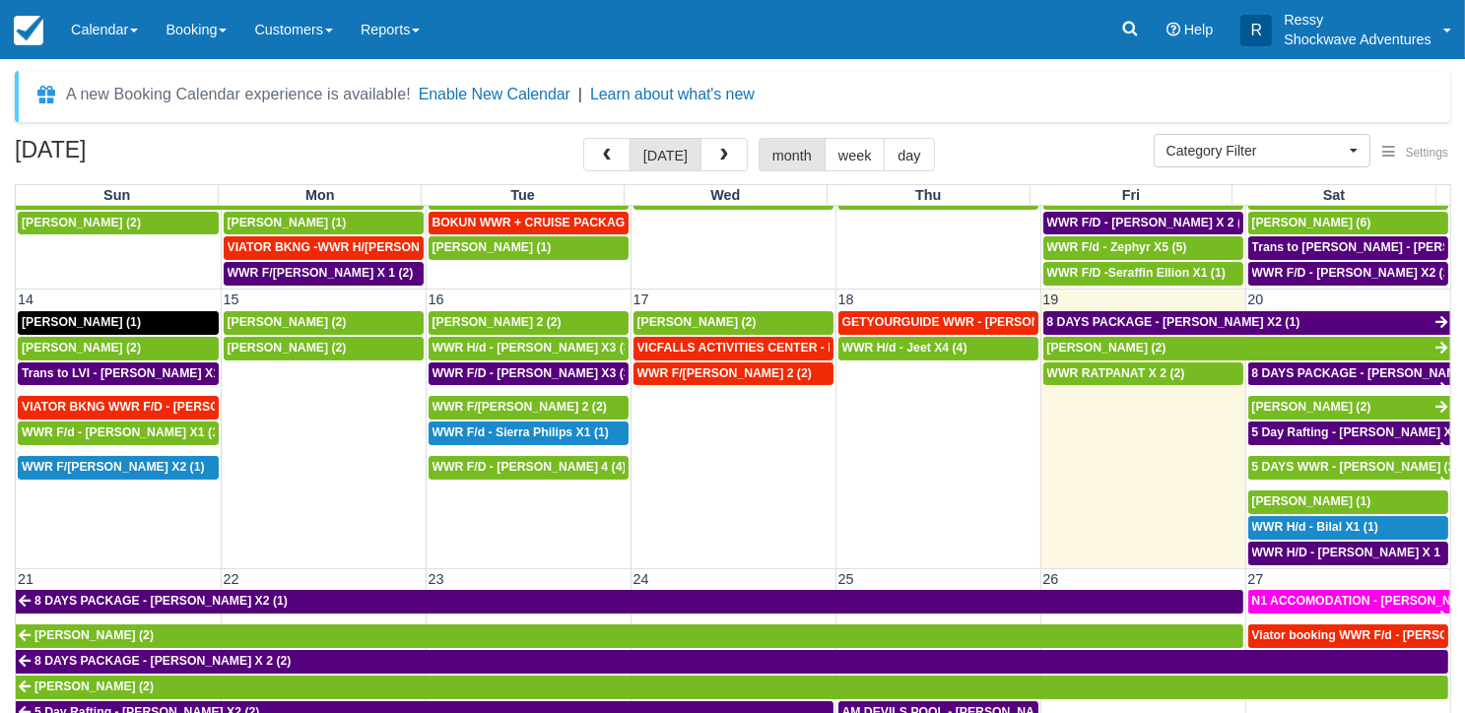
scroll to position [591, 0]
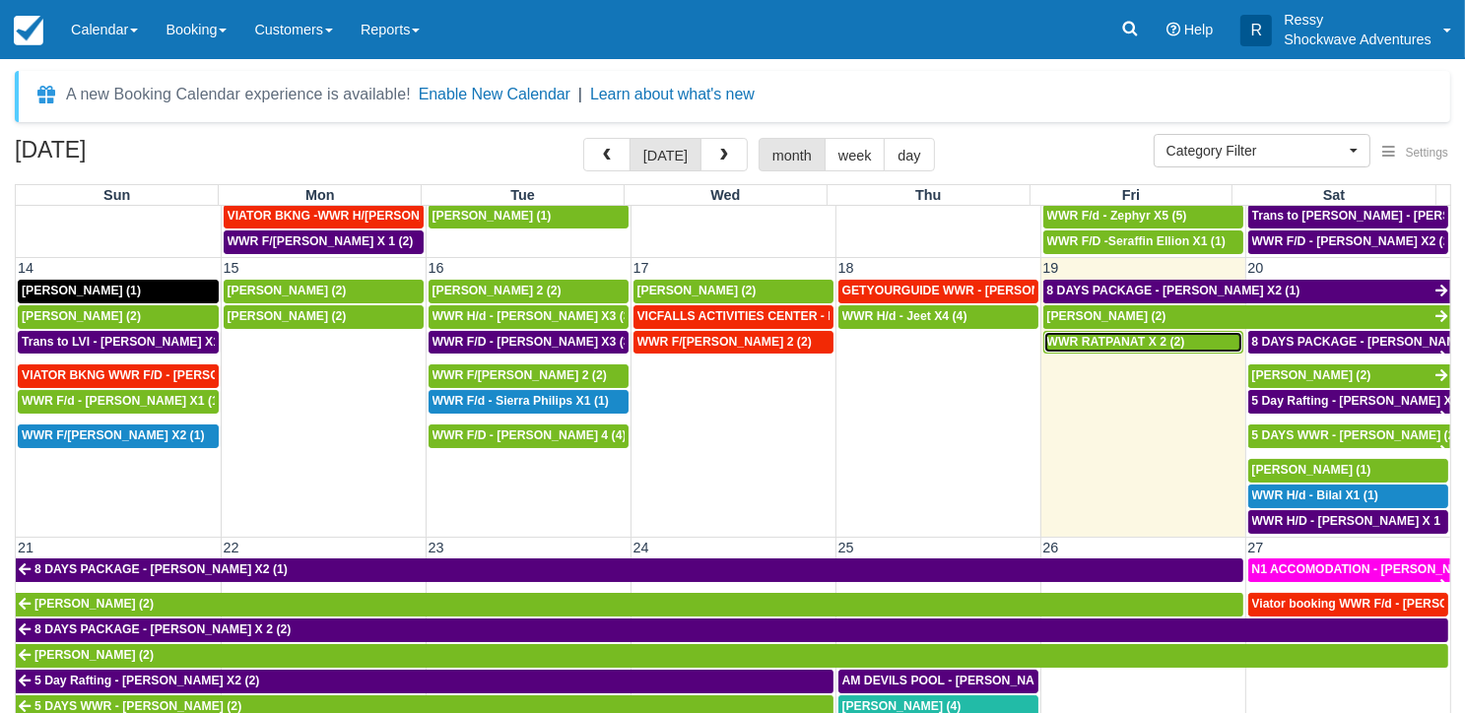
click at [1103, 335] on span "WWR RATPANAT X 2 (2)" at bounding box center [1116, 342] width 138 height 14
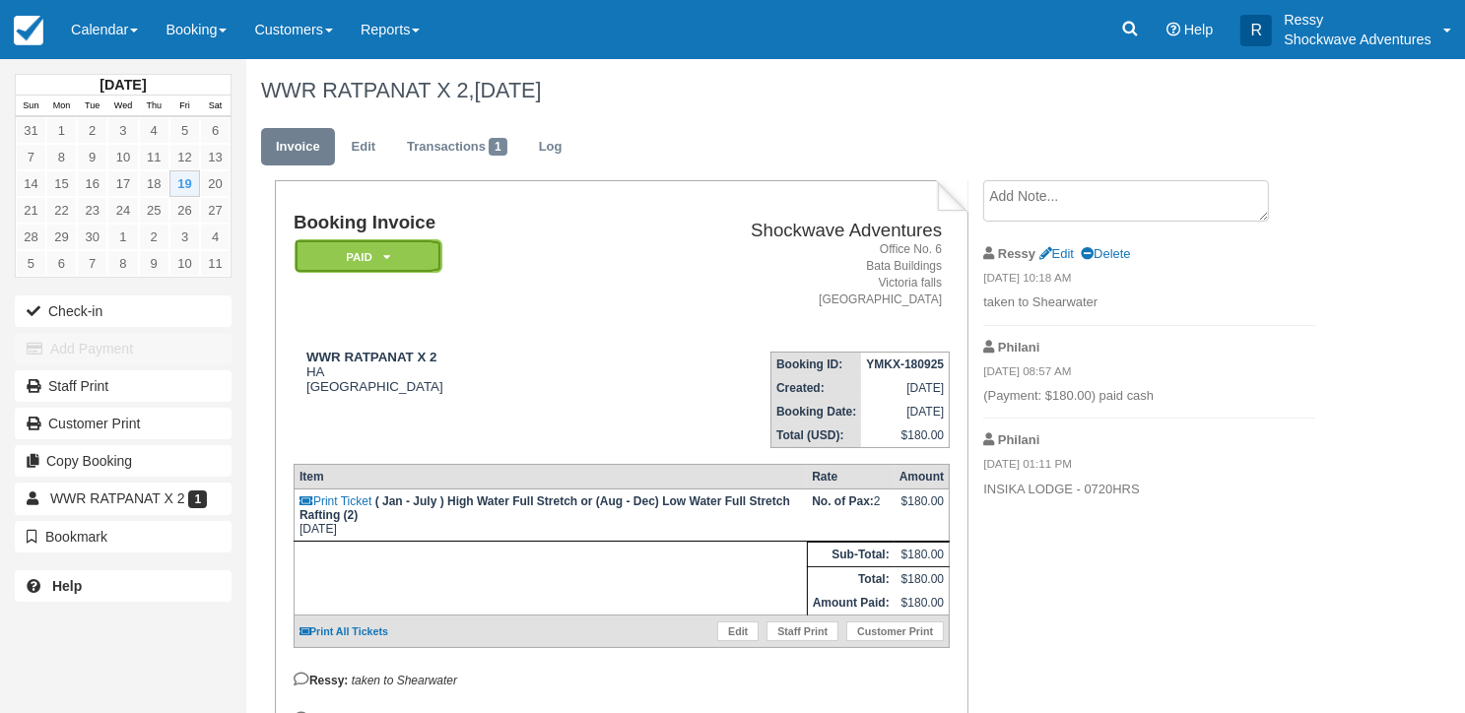
click at [392, 252] on em "Paid" at bounding box center [368, 256] width 148 height 34
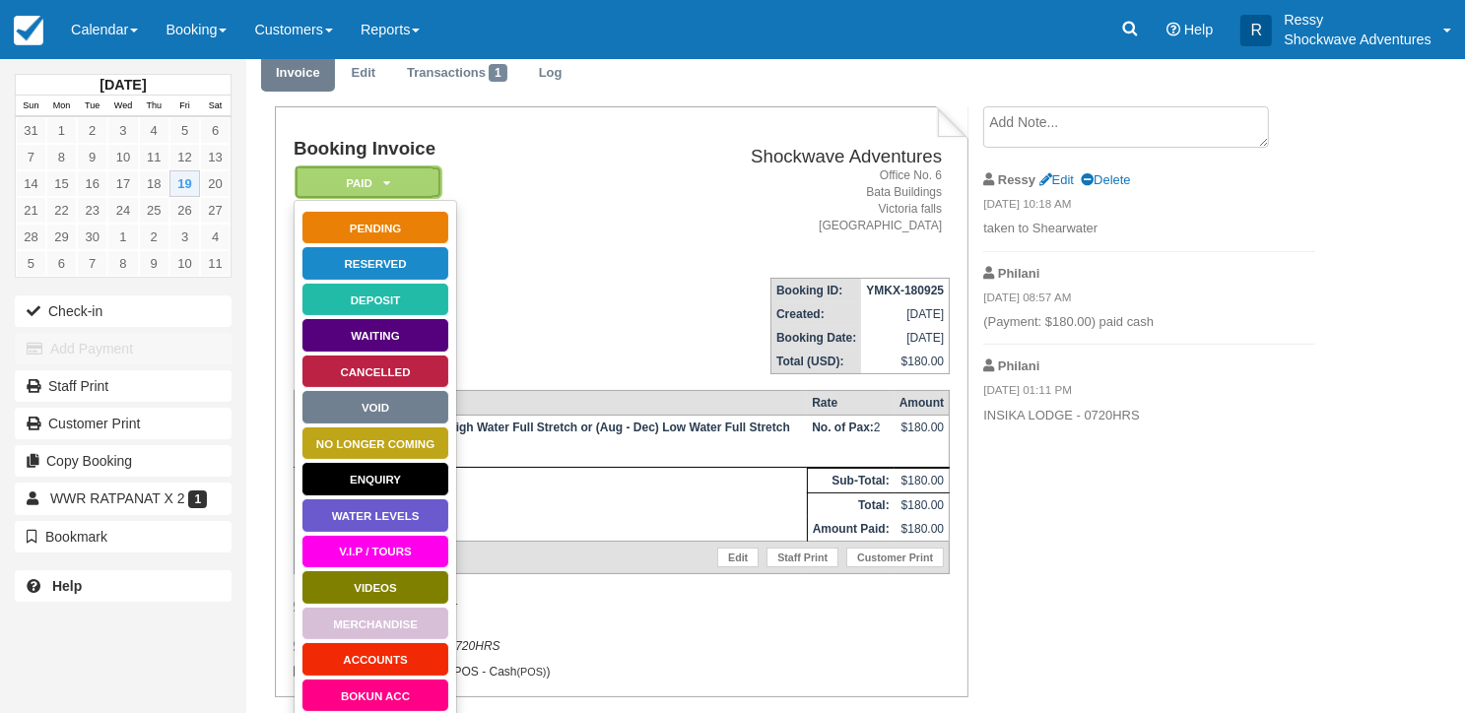
scroll to position [124, 0]
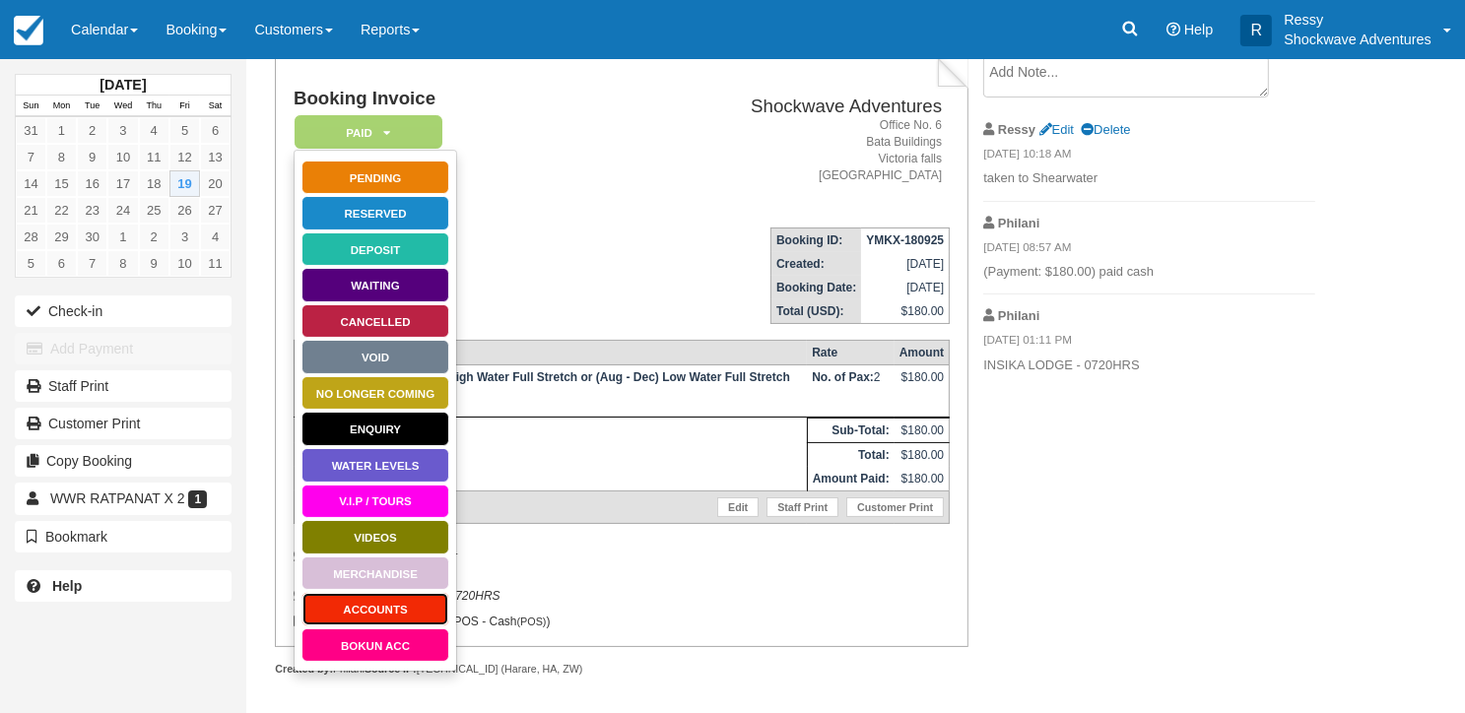
click at [400, 601] on link "ACCOUNTS" at bounding box center [375, 609] width 148 height 34
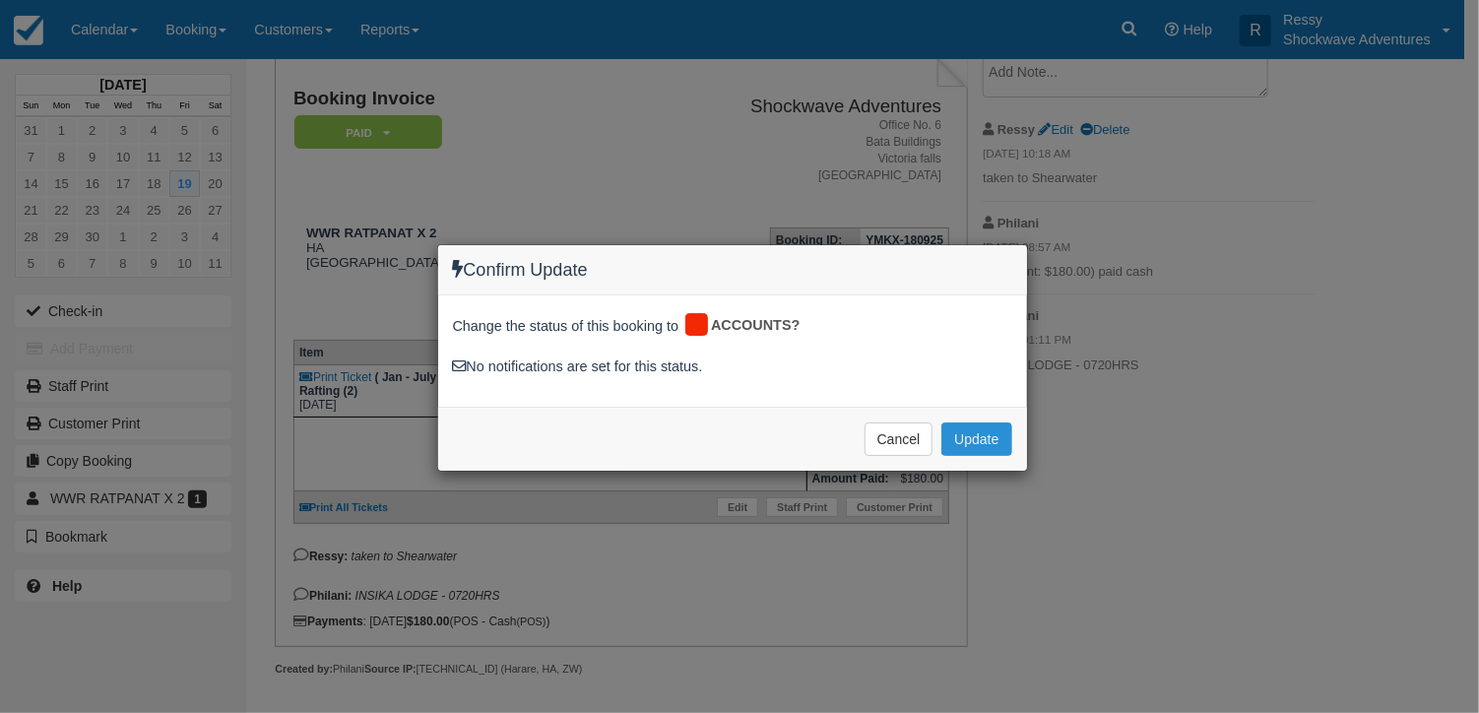
click at [981, 436] on button "Update" at bounding box center [977, 439] width 70 height 33
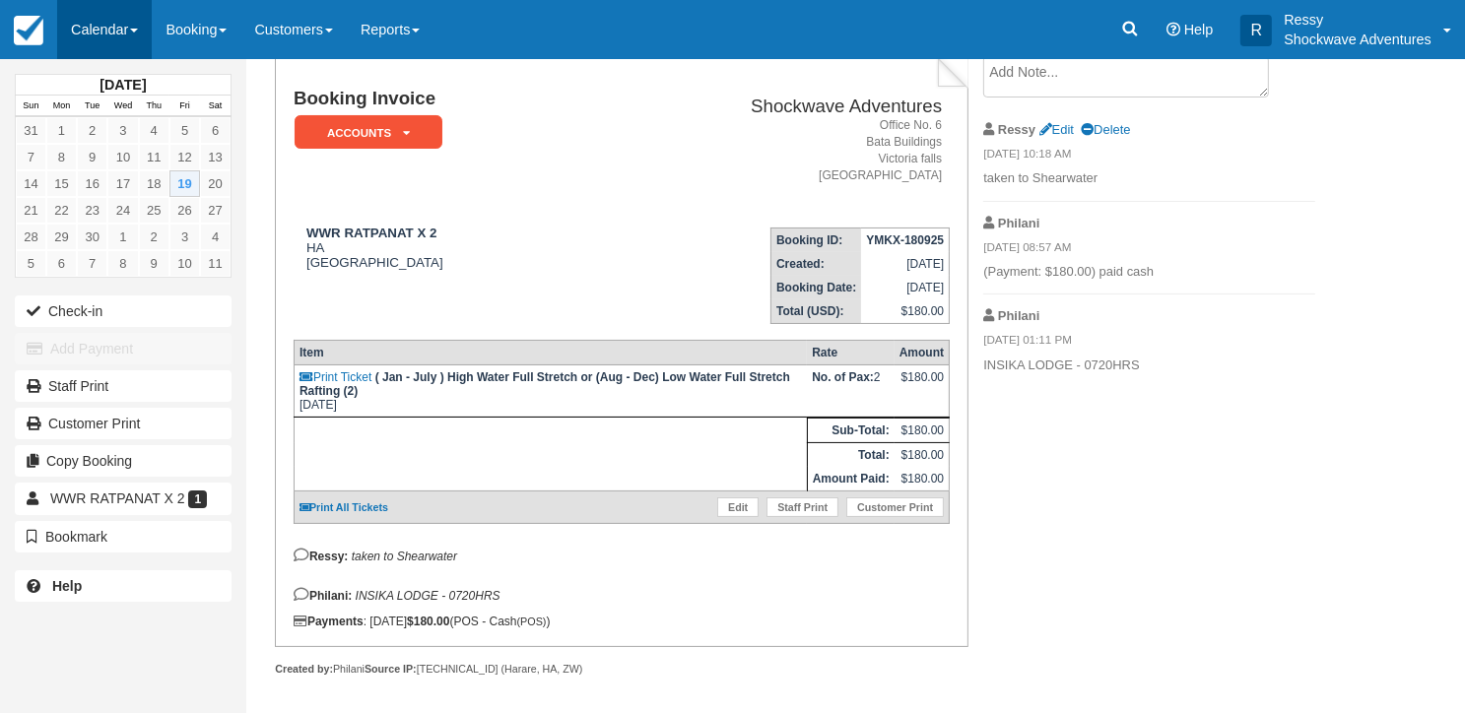
click at [119, 29] on link "Calendar" at bounding box center [104, 29] width 95 height 59
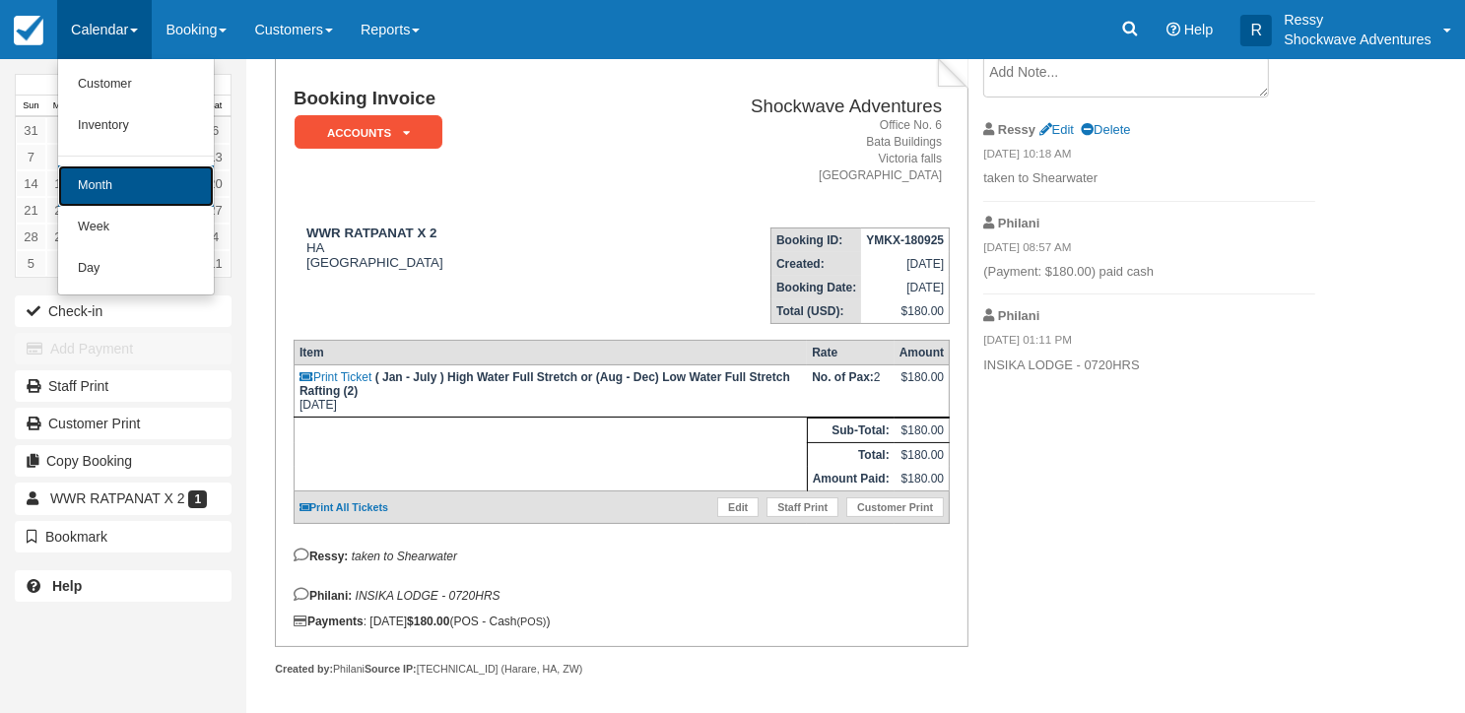
click at [153, 184] on link "Month" at bounding box center [136, 185] width 156 height 41
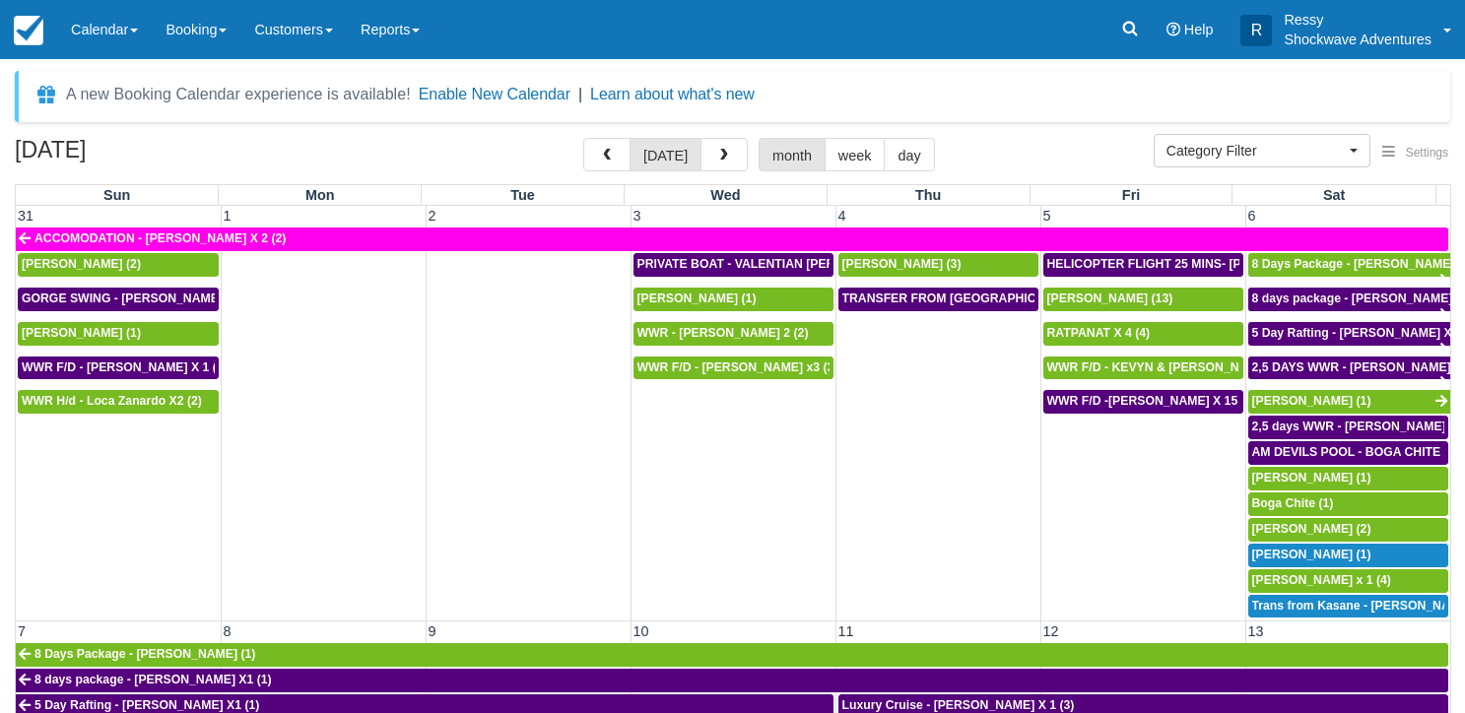
select select
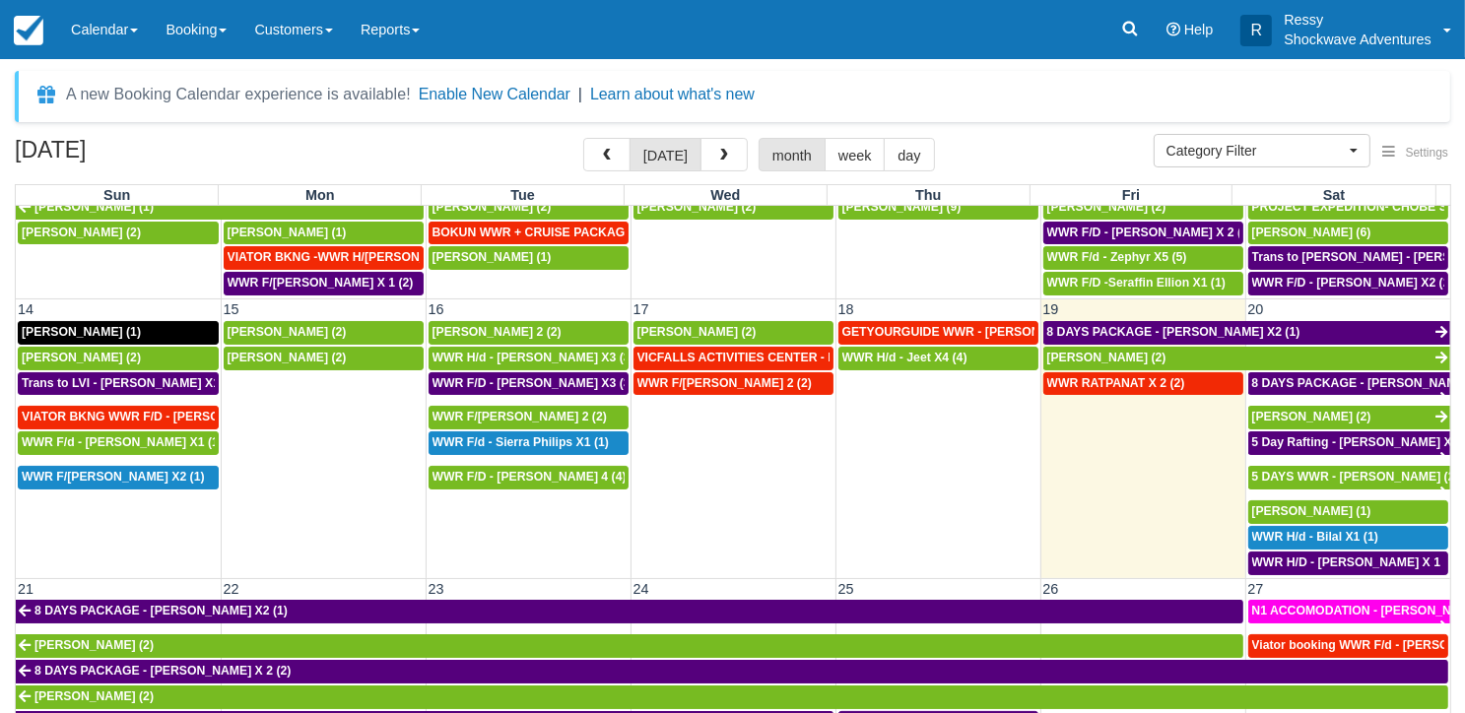
scroll to position [492, 0]
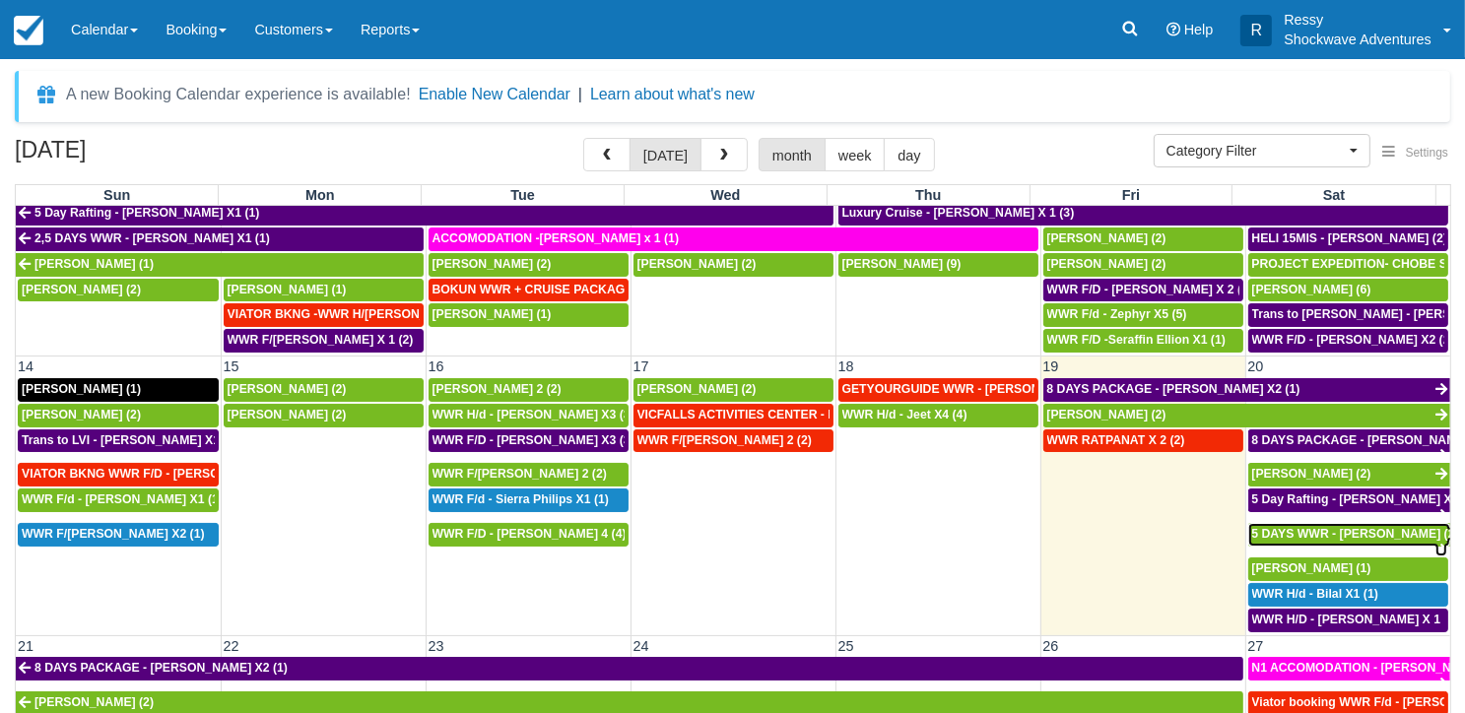
click at [1304, 527] on span "5 DAYS WWR - [PERSON_NAME] (2)" at bounding box center [1355, 534] width 207 height 14
